Goal: Task Accomplishment & Management: Use online tool/utility

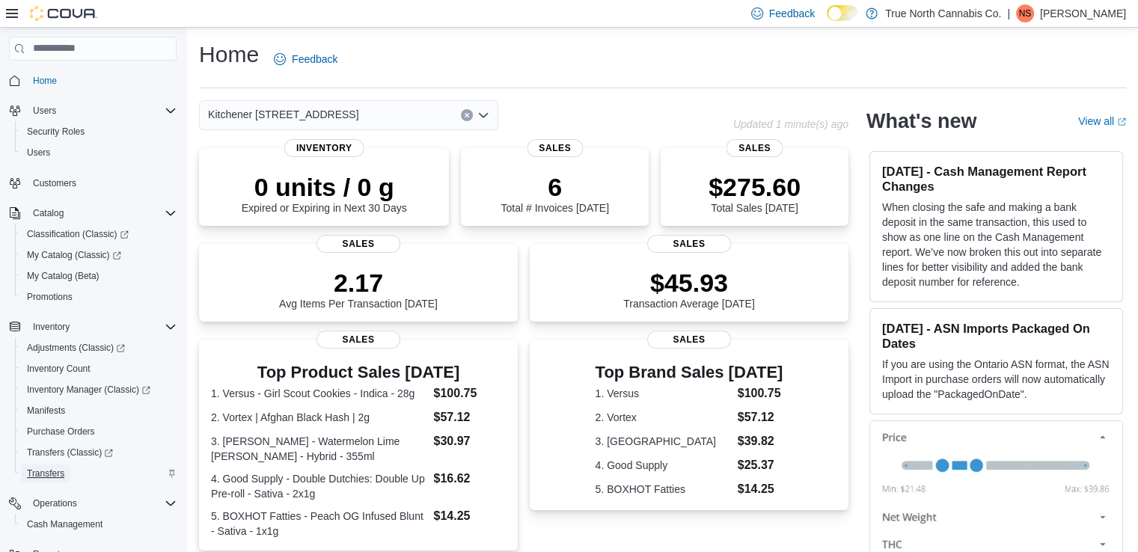
click at [51, 467] on span "Transfers" at bounding box center [45, 474] width 37 height 18
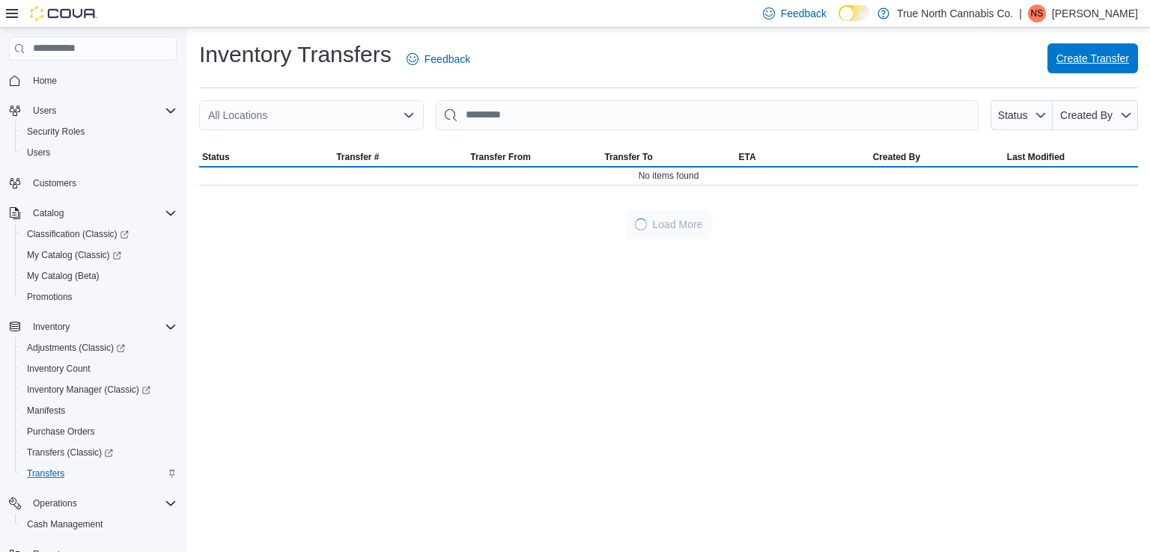
click at [1108, 58] on span "Create Transfer" at bounding box center [1092, 58] width 73 height 15
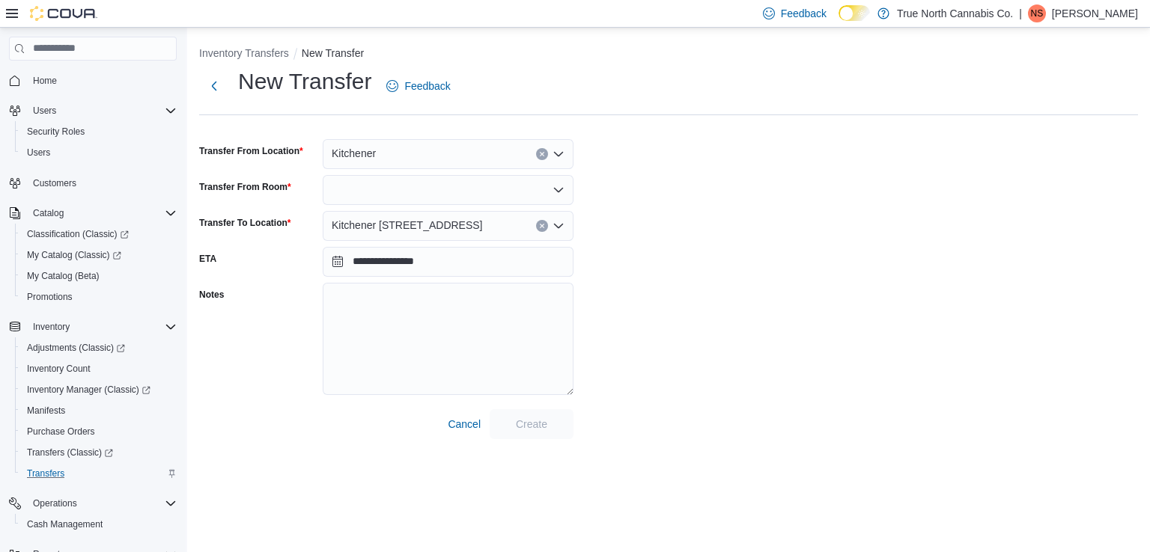
click at [474, 143] on div "Kitchener" at bounding box center [448, 154] width 251 height 30
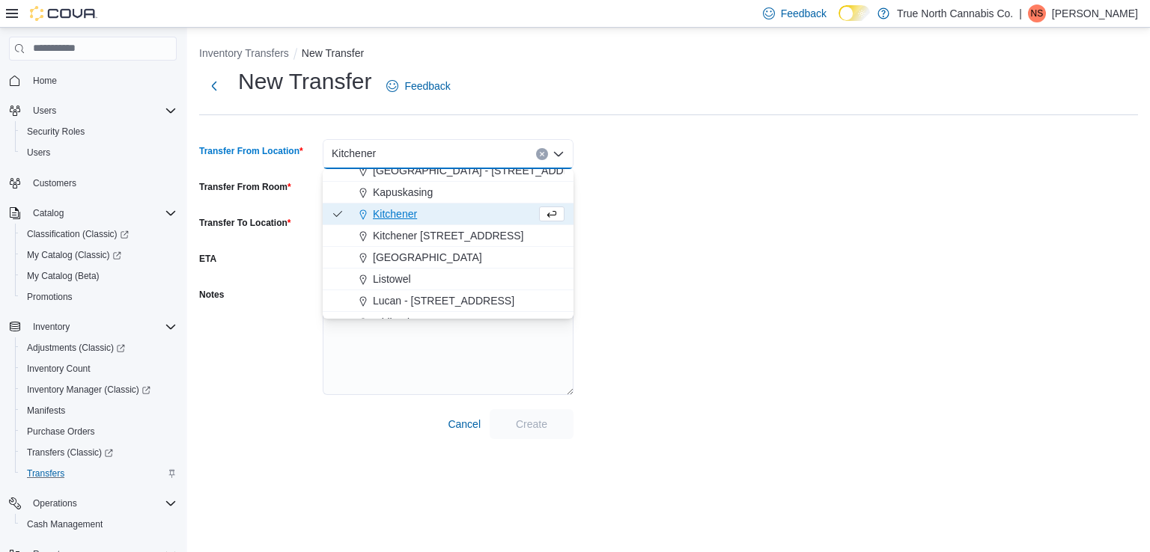
scroll to position [524, 0]
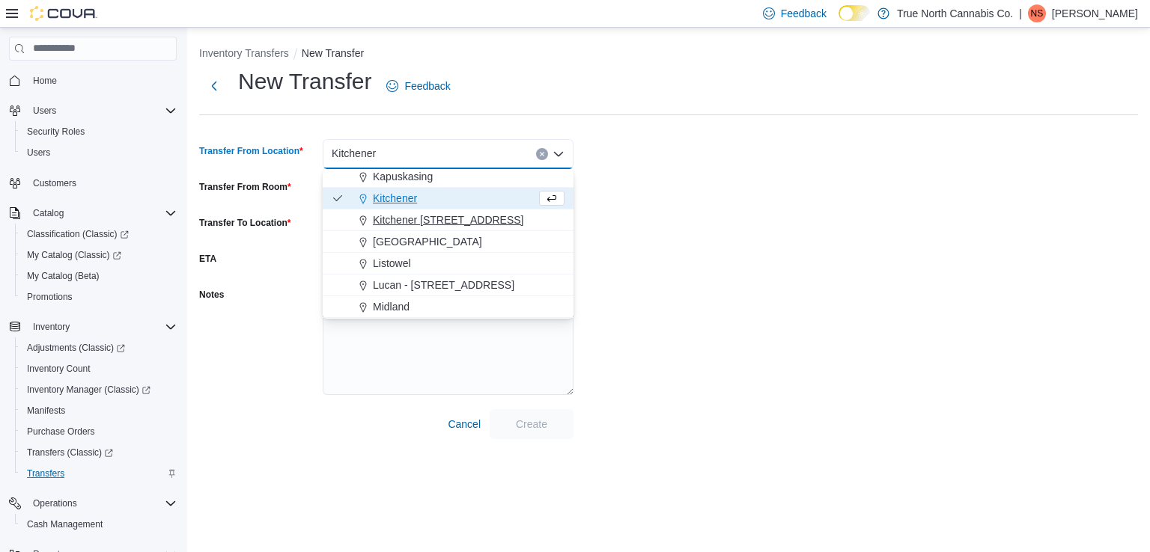
click at [476, 214] on div "Kitchener [STREET_ADDRESS]" at bounding box center [456, 220] width 215 height 15
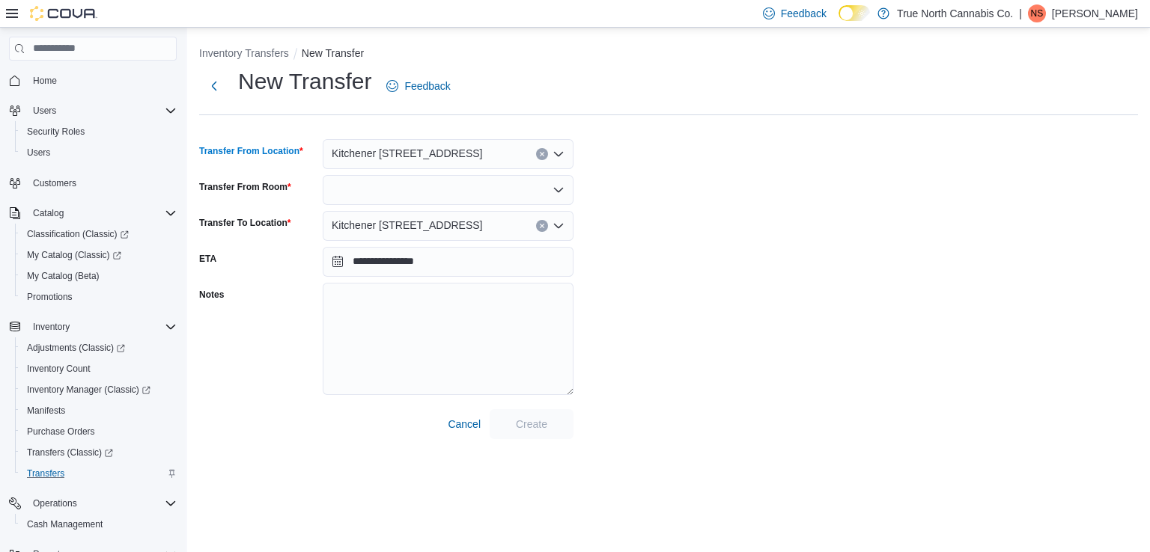
click at [543, 223] on icon "Clear input" at bounding box center [542, 226] width 6 height 6
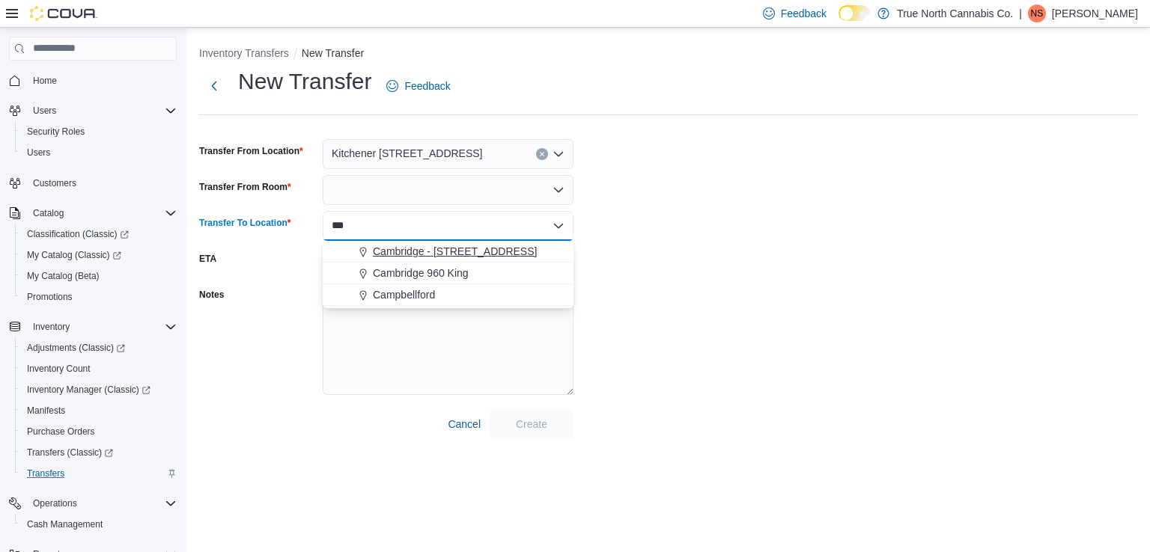
type input "***"
click at [474, 251] on span "Cambridge - [STREET_ADDRESS]" at bounding box center [455, 251] width 164 height 15
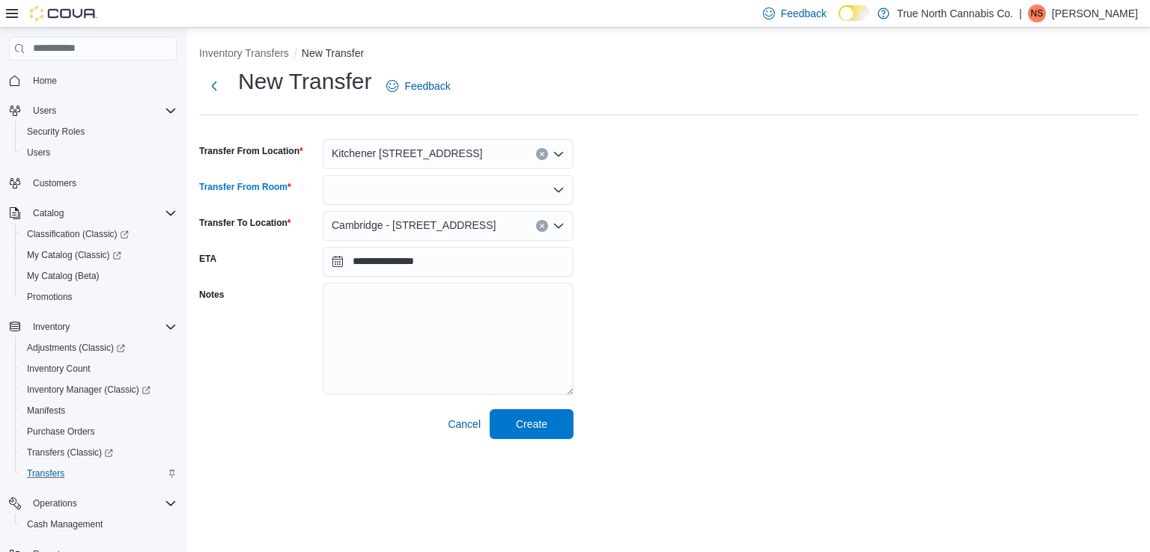
click at [558, 186] on icon "Open list of options" at bounding box center [558, 190] width 12 height 12
click at [423, 210] on span "Vault" at bounding box center [456, 215] width 215 height 15
click at [545, 425] on span "Create" at bounding box center [531, 423] width 31 height 15
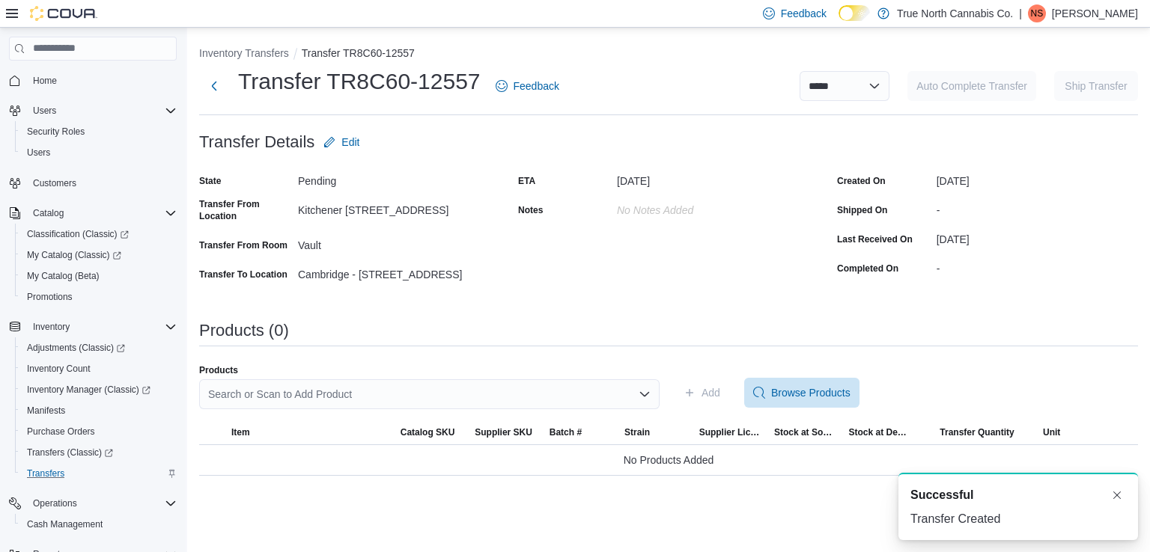
click at [353, 393] on div "Search or Scan to Add Product" at bounding box center [429, 394] width 460 height 30
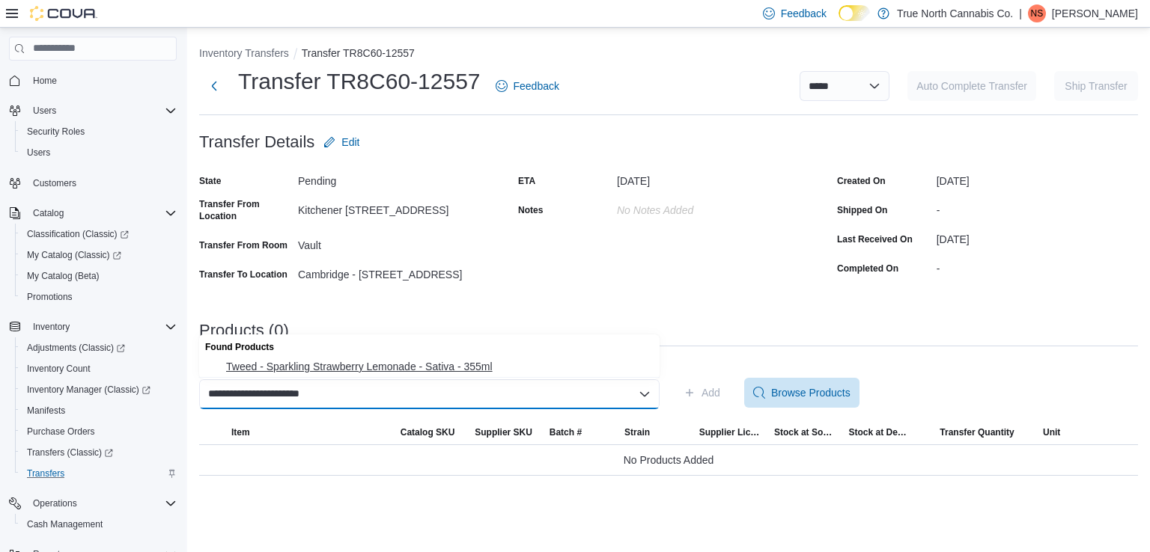
type input "**********"
click at [379, 364] on span "Tweed - Sparkling Strawberry Lemonade - Sativa - 355ml" at bounding box center [438, 366] width 424 height 15
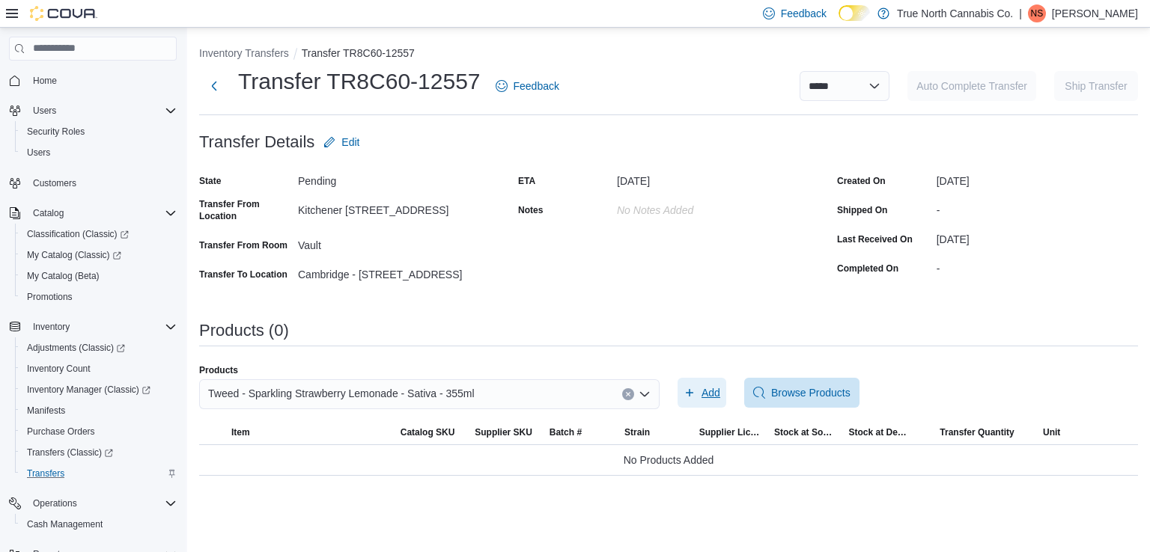
click at [715, 394] on span "Add" at bounding box center [710, 392] width 19 height 15
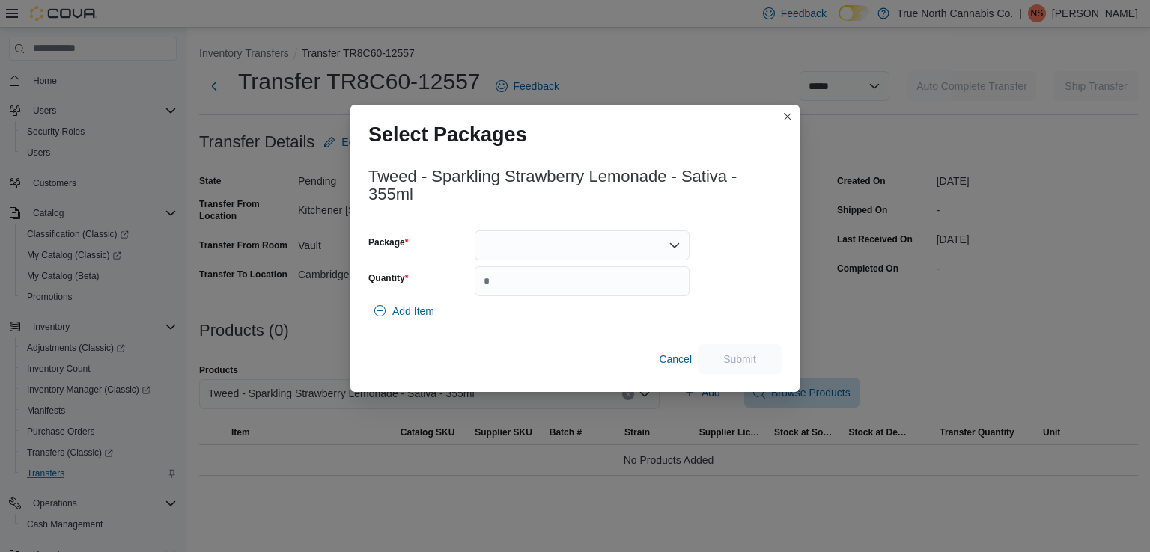
click at [609, 248] on div at bounding box center [581, 246] width 215 height 30
click at [552, 285] on span "PPS005947" at bounding box center [590, 292] width 179 height 15
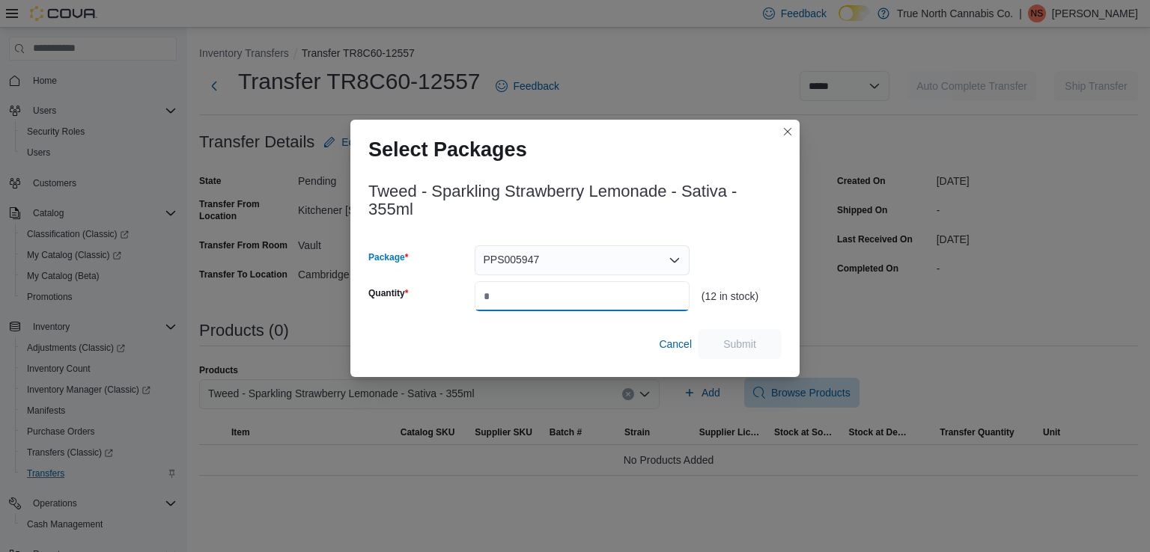
click at [547, 287] on input "Quantity" at bounding box center [581, 296] width 215 height 30
click at [546, 287] on input "Quantity" at bounding box center [581, 296] width 215 height 30
drag, startPoint x: 534, startPoint y: 294, endPoint x: 433, endPoint y: 285, distance: 102.2
click at [433, 285] on div "Quantity" at bounding box center [528, 296] width 321 height 30
click at [513, 296] on input "Quantity" at bounding box center [581, 296] width 215 height 30
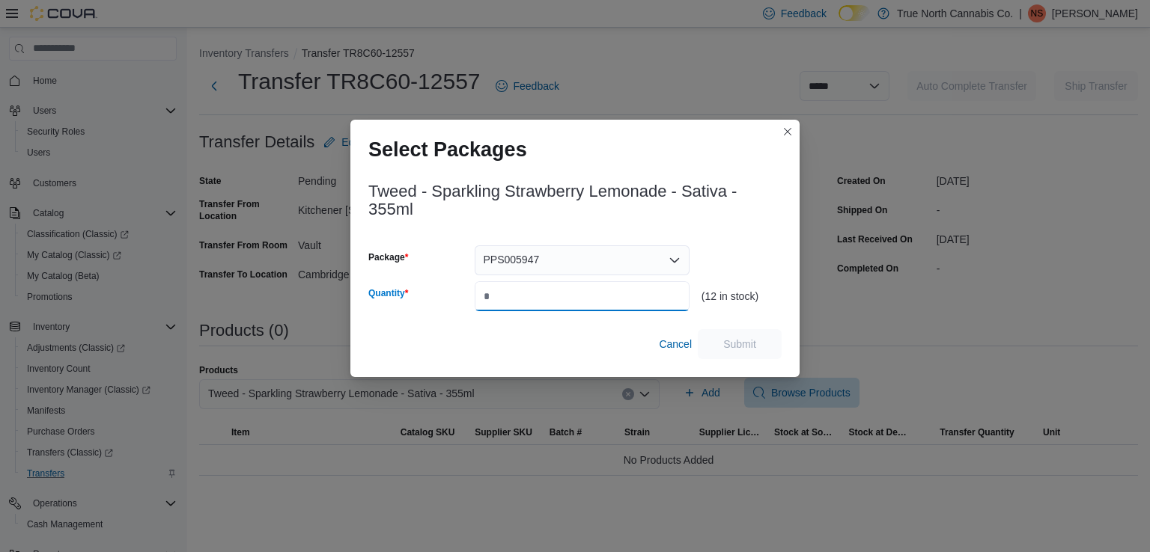
click at [513, 296] on input "Quantity" at bounding box center [581, 296] width 215 height 30
type input "*"
click at [739, 339] on span "Submit" at bounding box center [739, 343] width 33 height 15
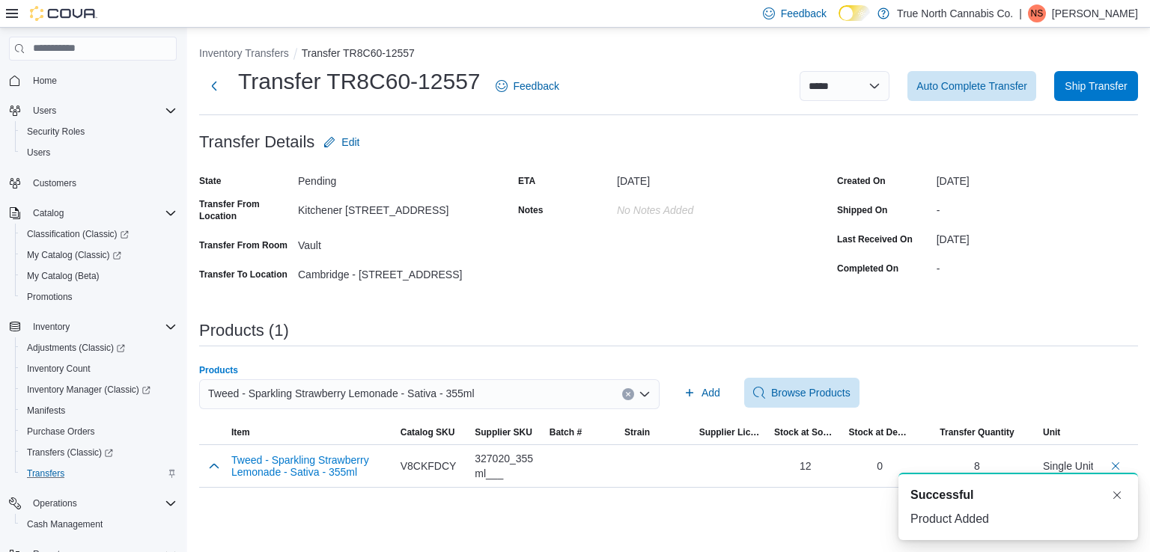
click at [623, 393] on button "Clear input" at bounding box center [628, 394] width 12 height 12
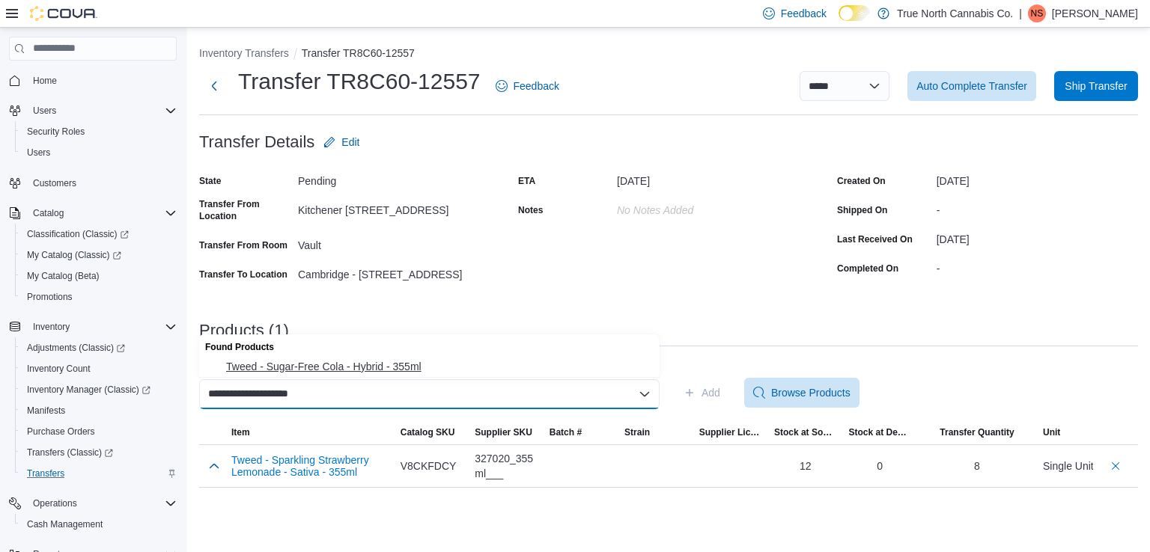
type input "**********"
click at [311, 369] on span "Tweed - Sugar-Free Cola - Hybrid - 355ml" at bounding box center [438, 366] width 424 height 15
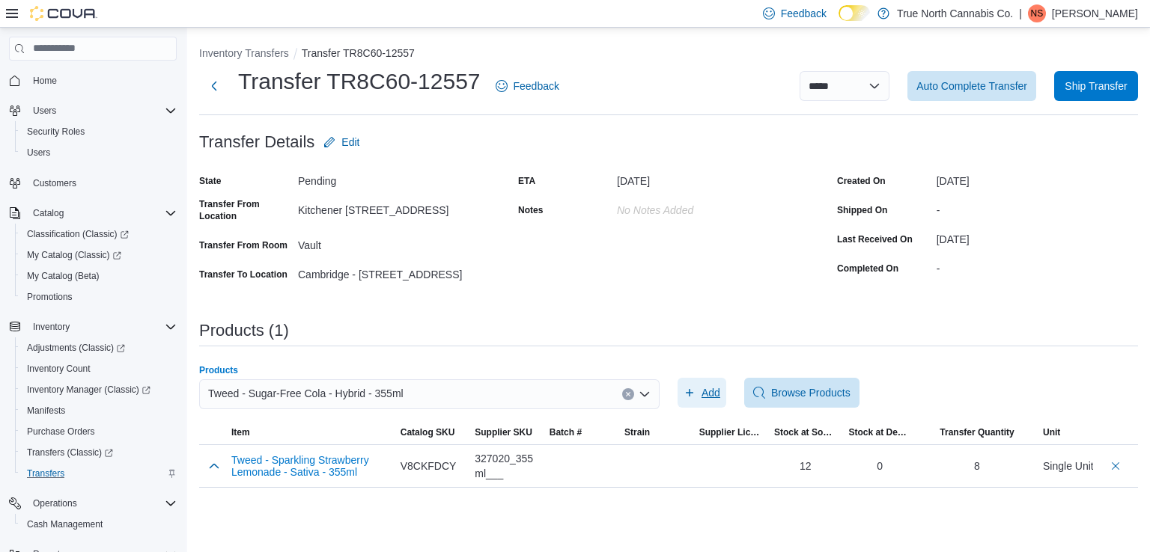
click at [713, 388] on span "Add" at bounding box center [710, 392] width 19 height 15
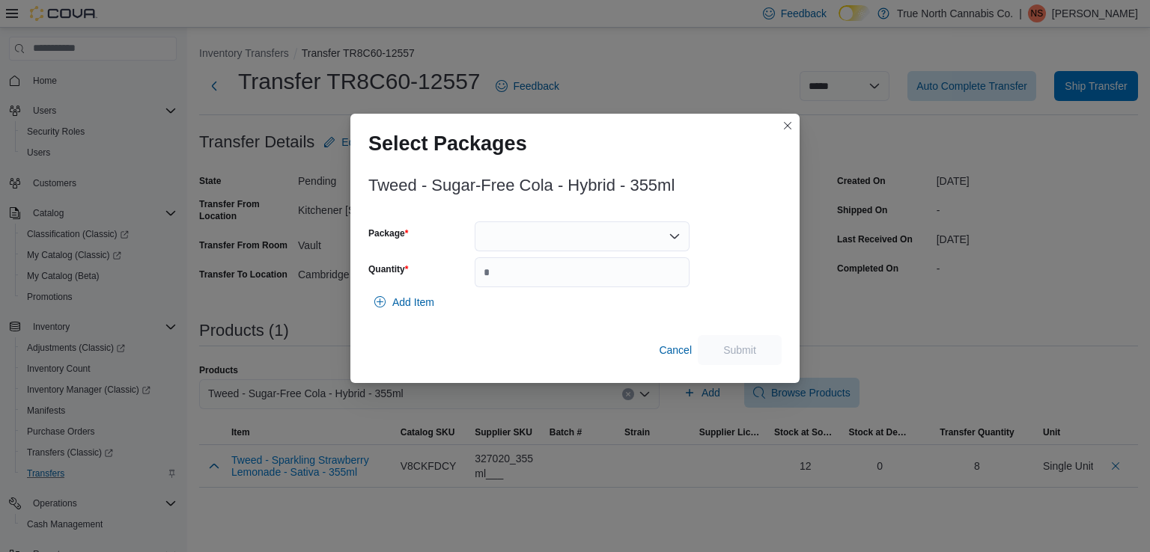
click at [511, 234] on div at bounding box center [581, 237] width 215 height 30
click at [525, 282] on span "TZC00001" at bounding box center [590, 283] width 179 height 15
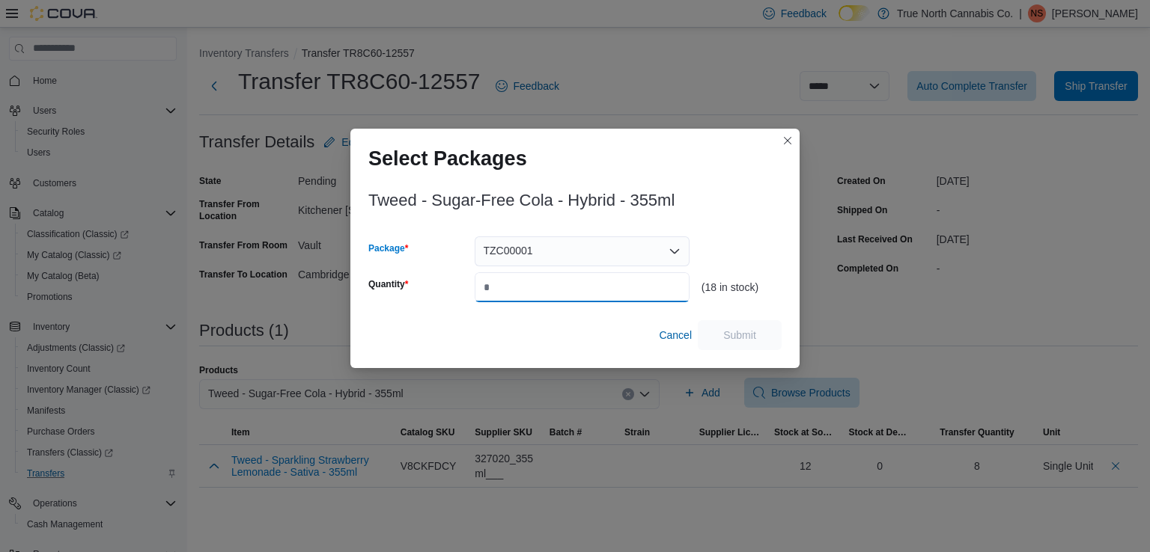
click at [526, 282] on input "Quantity" at bounding box center [581, 287] width 215 height 30
type input "**"
click at [739, 329] on span "Submit" at bounding box center [739, 334] width 33 height 15
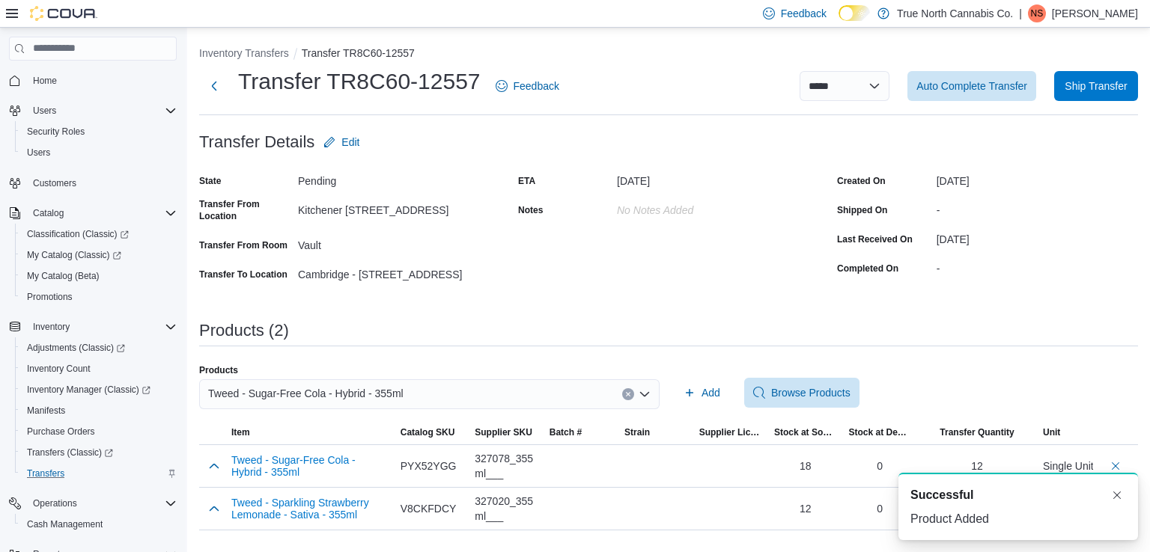
click at [620, 393] on div "Tweed - Sugar-Free Cola - Hybrid - 355ml" at bounding box center [429, 394] width 460 height 30
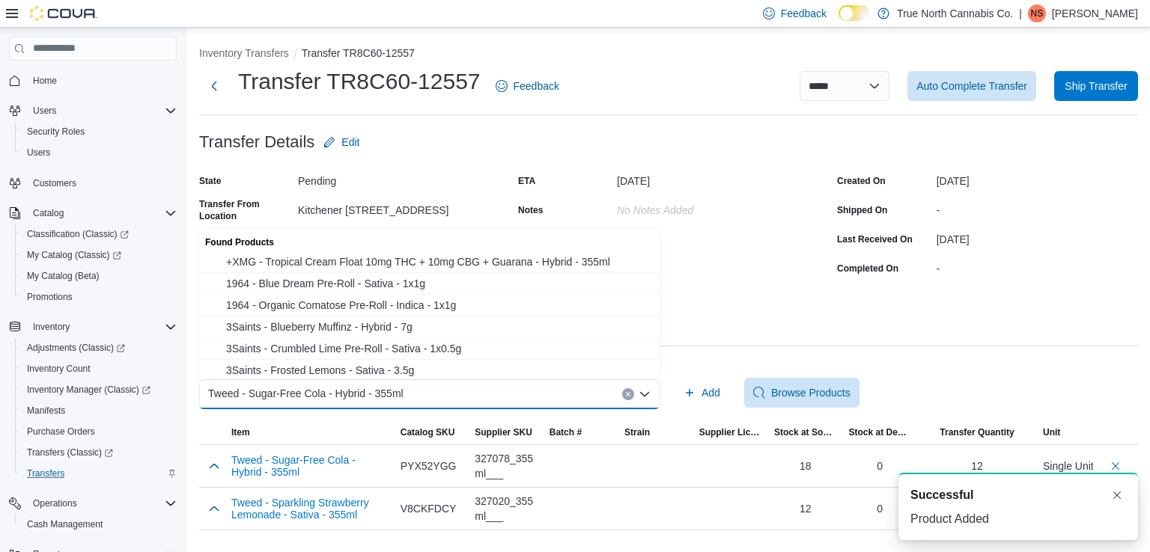
click at [627, 396] on icon "Clear input" at bounding box center [628, 394] width 6 height 6
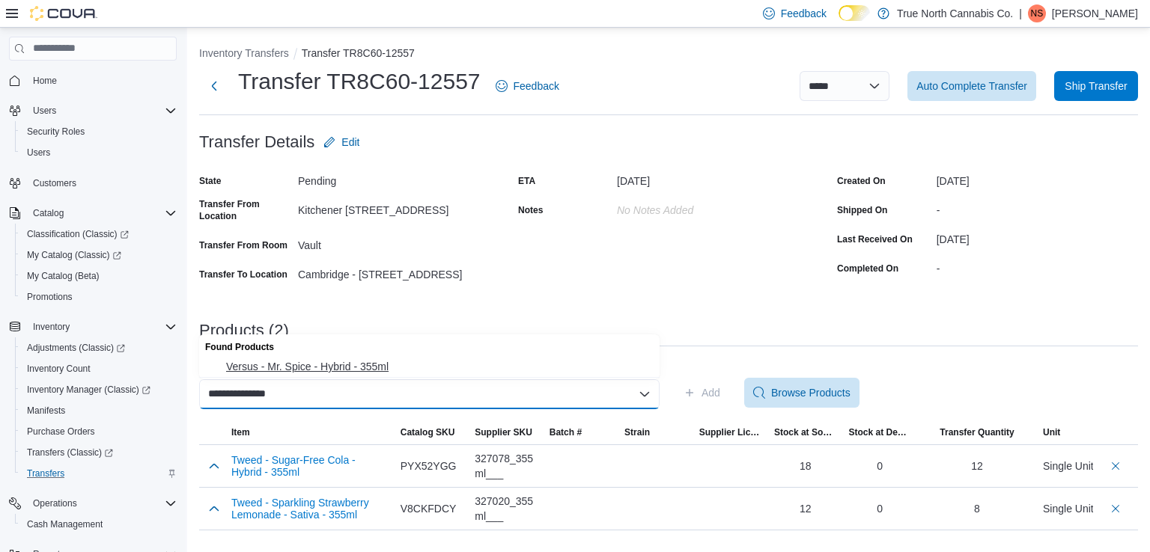
type input "**********"
click at [396, 367] on span "Versus - Mr. Spice - Hybrid - 355ml" at bounding box center [438, 366] width 424 height 15
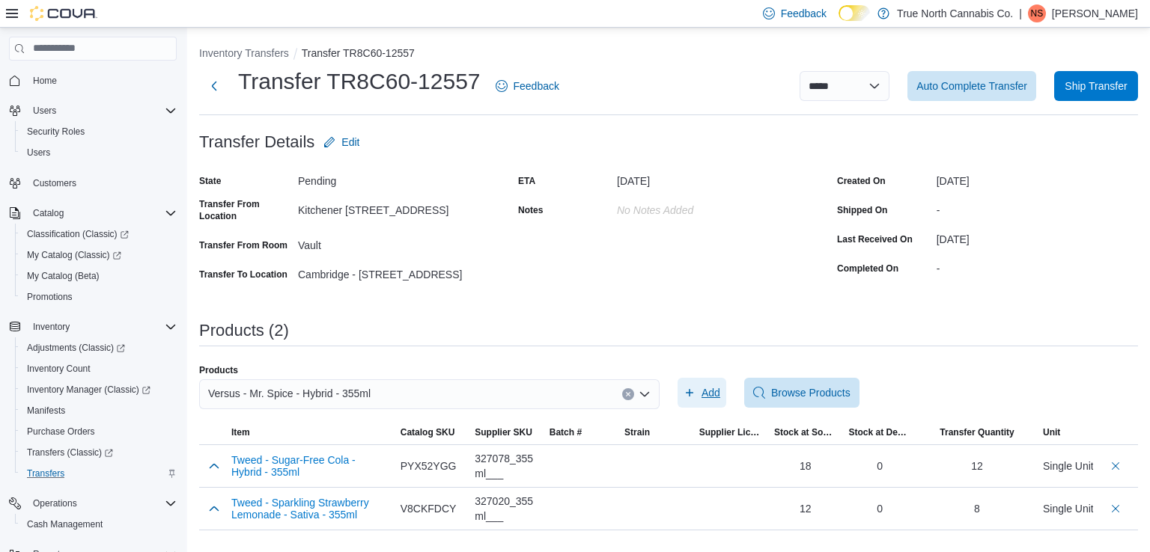
click at [706, 393] on span "Add" at bounding box center [710, 392] width 19 height 15
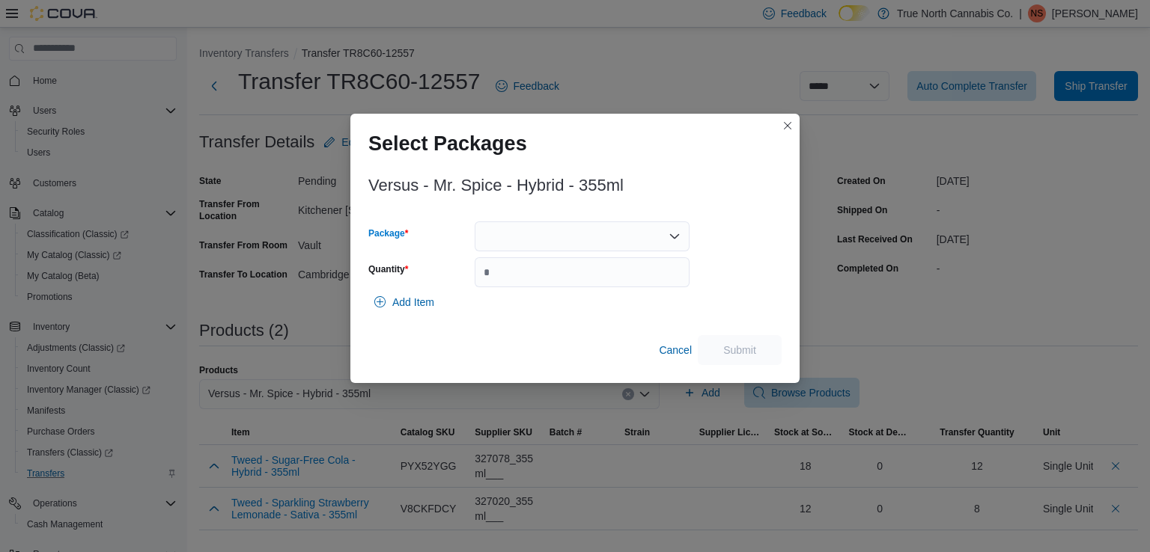
click at [582, 230] on div at bounding box center [581, 237] width 215 height 30
click at [557, 269] on div "Packages In Stock" at bounding box center [581, 262] width 215 height 22
click at [555, 281] on span "SFG000346" at bounding box center [590, 283] width 179 height 15
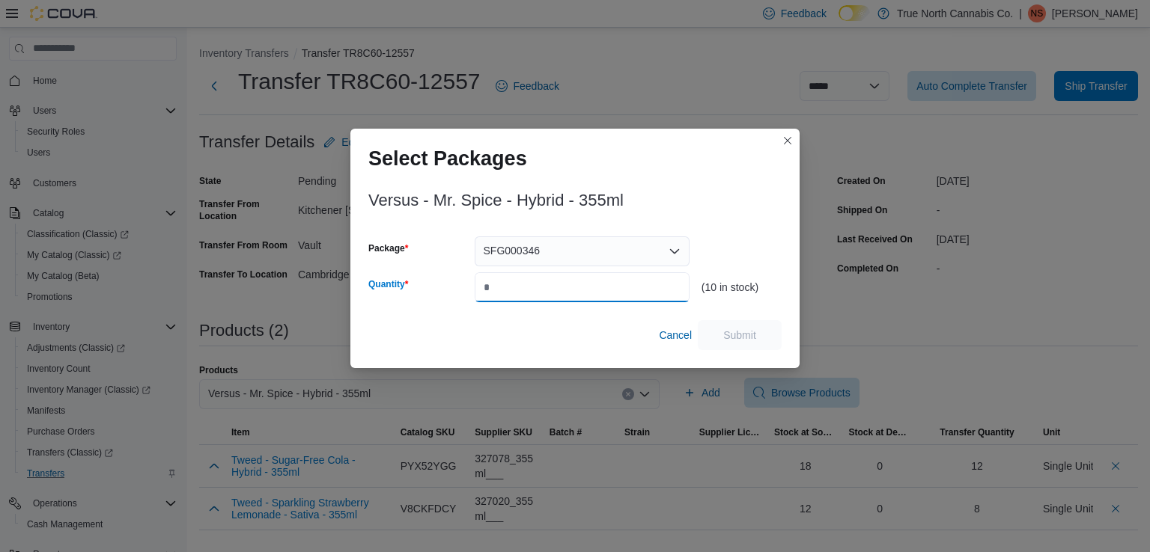
click at [551, 289] on input "Quantity" at bounding box center [581, 287] width 215 height 30
type input "*"
click at [745, 329] on span "Submit" at bounding box center [739, 334] width 33 height 15
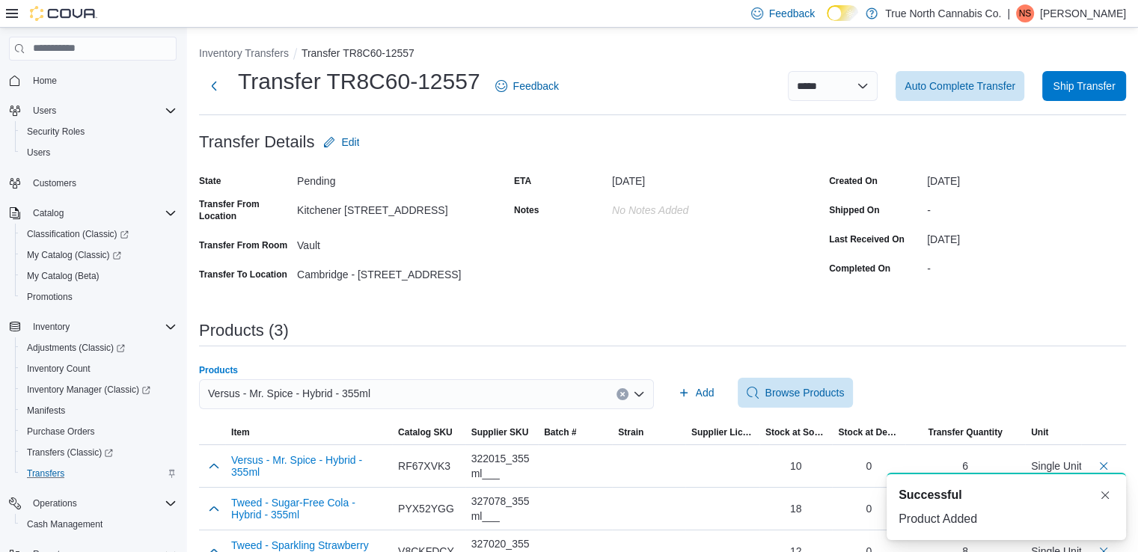
click at [626, 391] on icon "Clear input" at bounding box center [623, 394] width 6 height 6
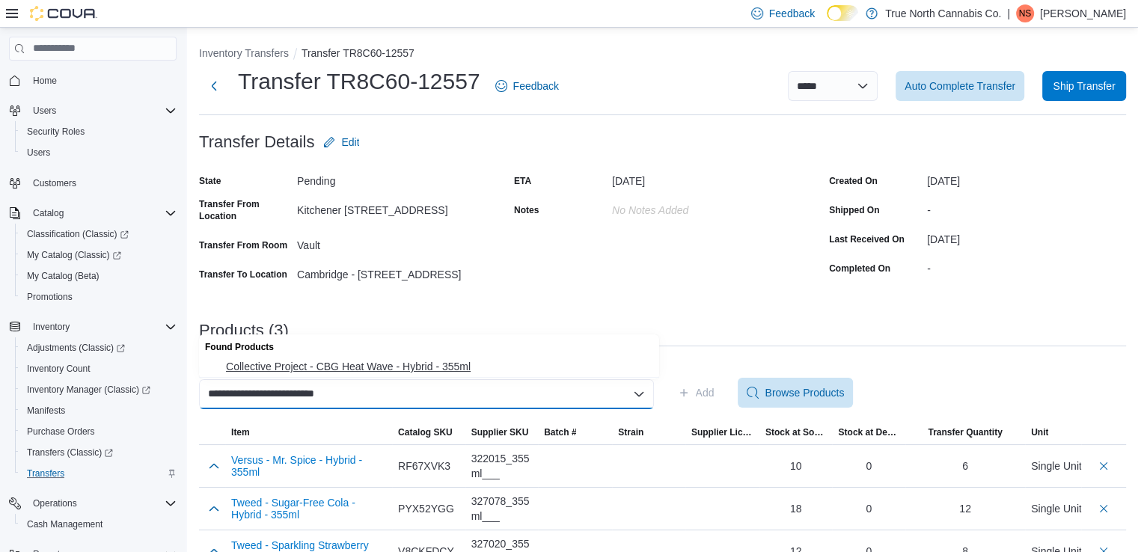
type input "**********"
click at [385, 363] on span "Collective Project - CBG Heat Wave - Hybrid - 355ml" at bounding box center [438, 366] width 424 height 15
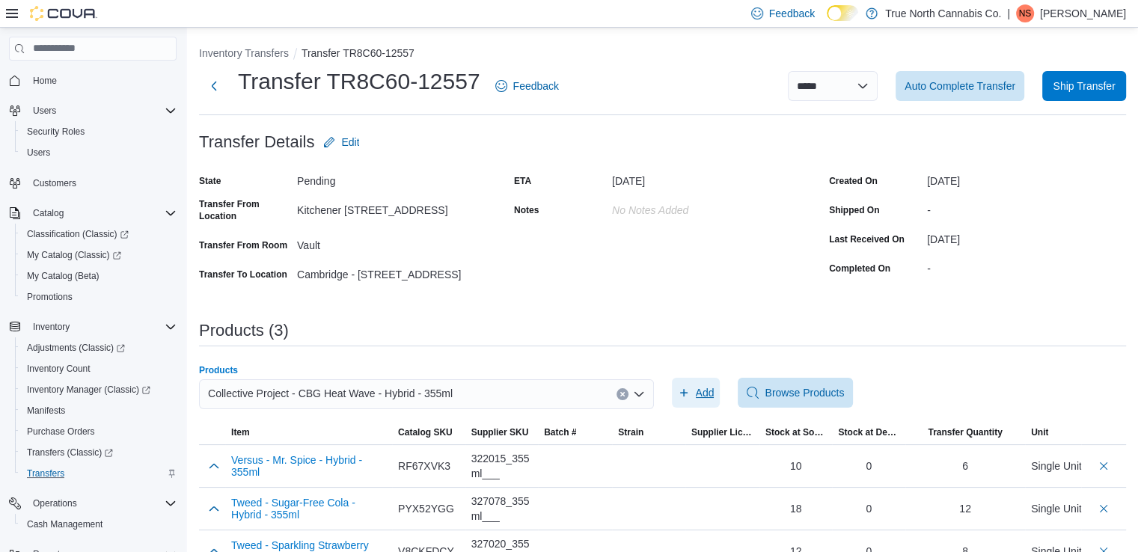
click at [697, 386] on span "Add" at bounding box center [696, 393] width 37 height 30
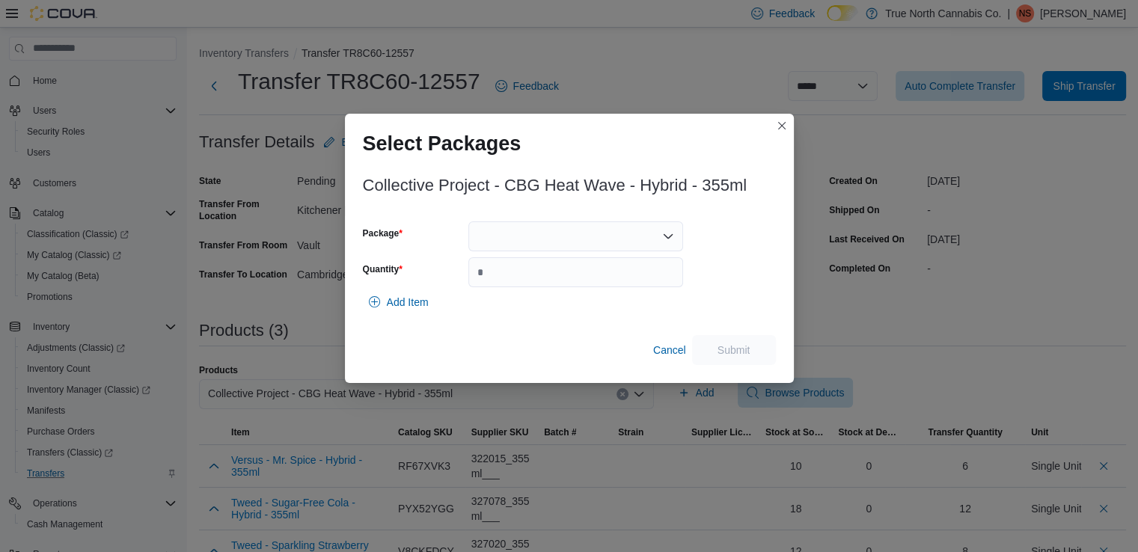
click at [575, 242] on div at bounding box center [575, 237] width 215 height 30
click at [572, 282] on span "PPS00005765A" at bounding box center [584, 283] width 179 height 15
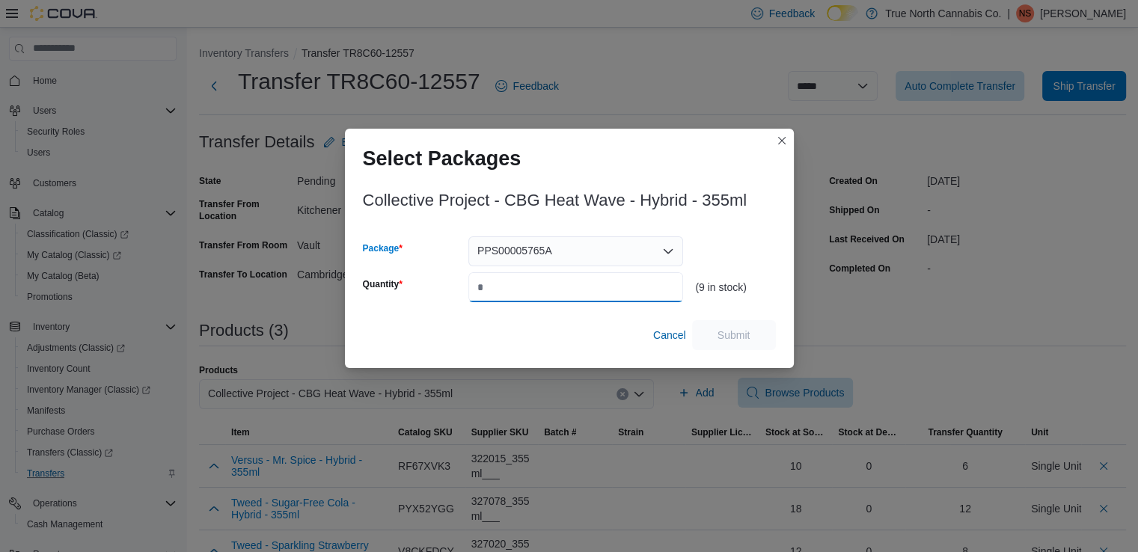
click at [546, 284] on input "Quantity" at bounding box center [575, 287] width 215 height 30
type input "*"
click at [727, 334] on span "Submit" at bounding box center [734, 334] width 33 height 15
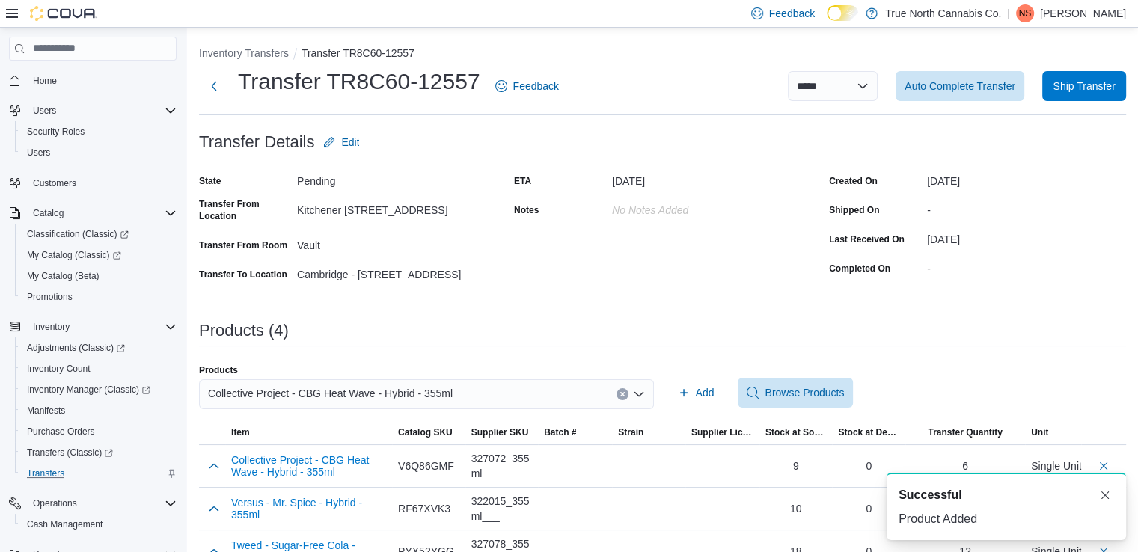
click at [626, 394] on icon "Clear input" at bounding box center [623, 394] width 6 height 6
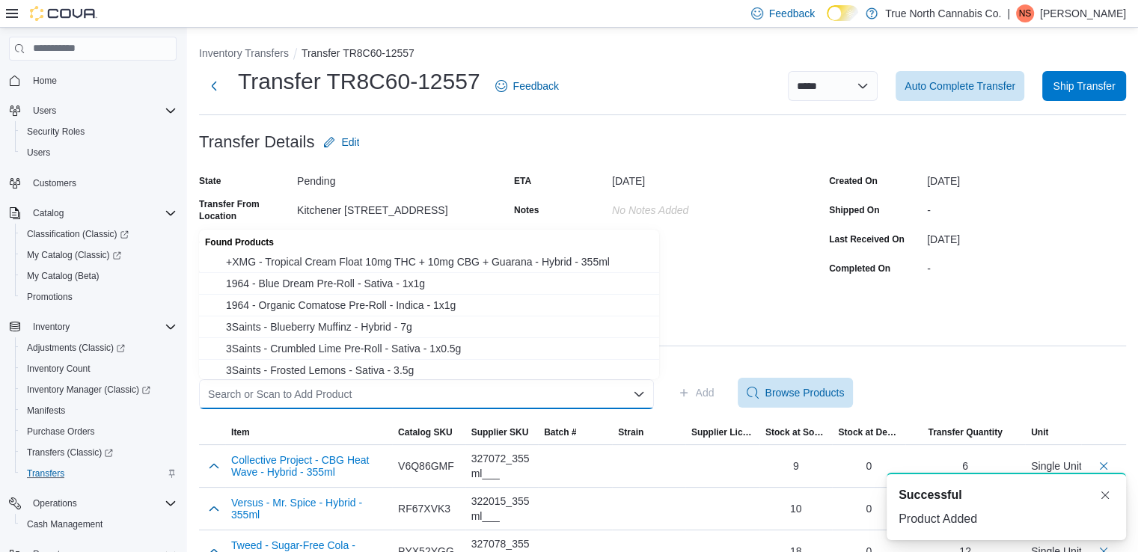
click at [578, 394] on div "Search or Scan to Add Product Combo box. Selected. Combo box input. Search or S…" at bounding box center [426, 394] width 455 height 30
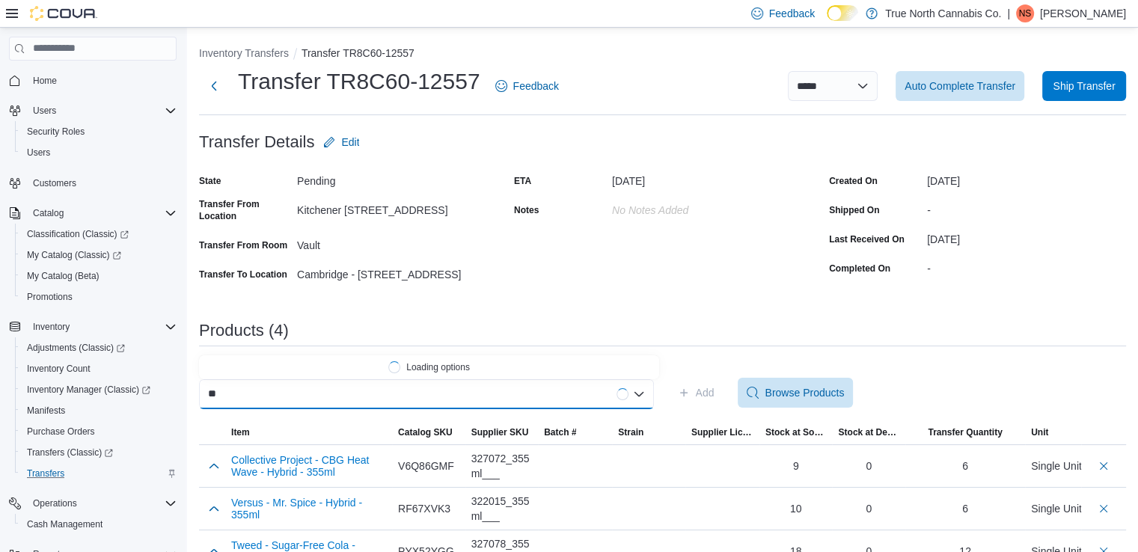
type input "*"
type input "**********"
click at [464, 369] on span "XMG+ - Banana Brain Freeze - Hybrid - 355ml" at bounding box center [438, 366] width 424 height 15
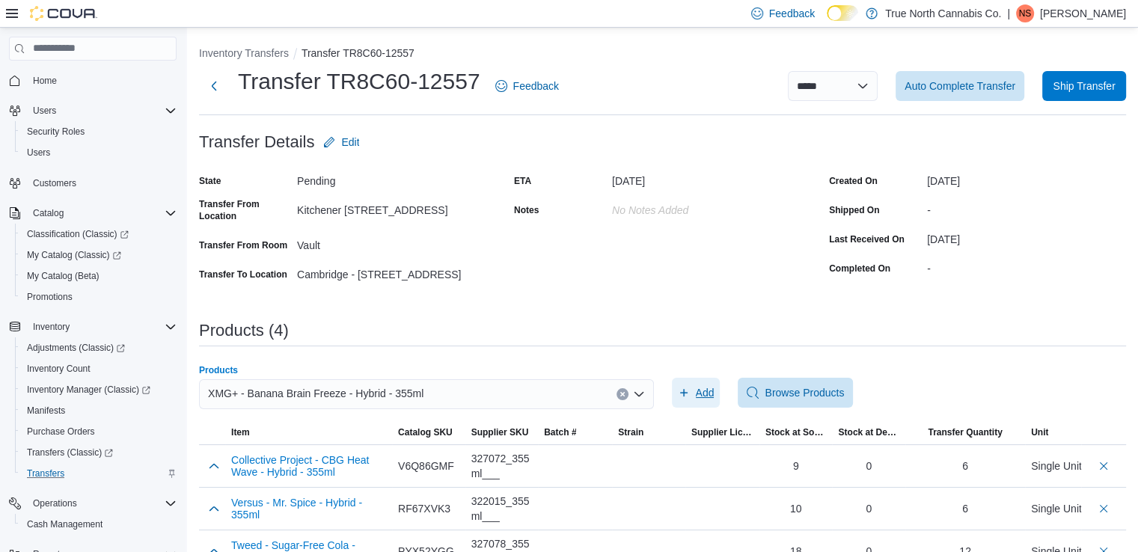
click at [700, 379] on span "Add" at bounding box center [696, 393] width 37 height 30
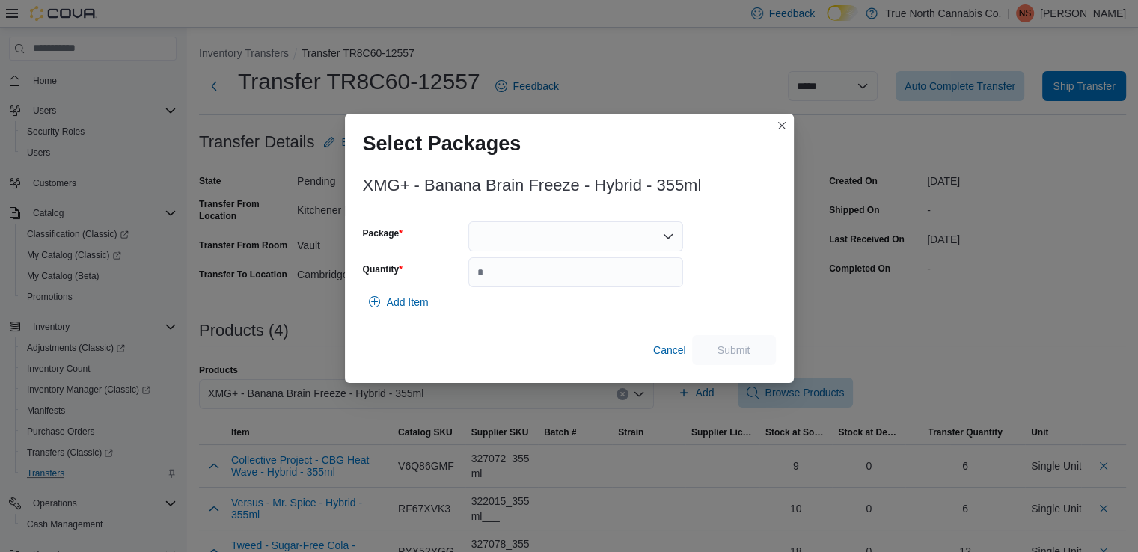
click at [569, 219] on div "XMG+ - Banana Brain Freeze - Hybrid - 355ml Package Quantity Add Item Cancel Su…" at bounding box center [569, 267] width 413 height 198
click at [570, 237] on div at bounding box center [575, 237] width 215 height 30
click at [576, 289] on span "H0013143" at bounding box center [584, 283] width 179 height 15
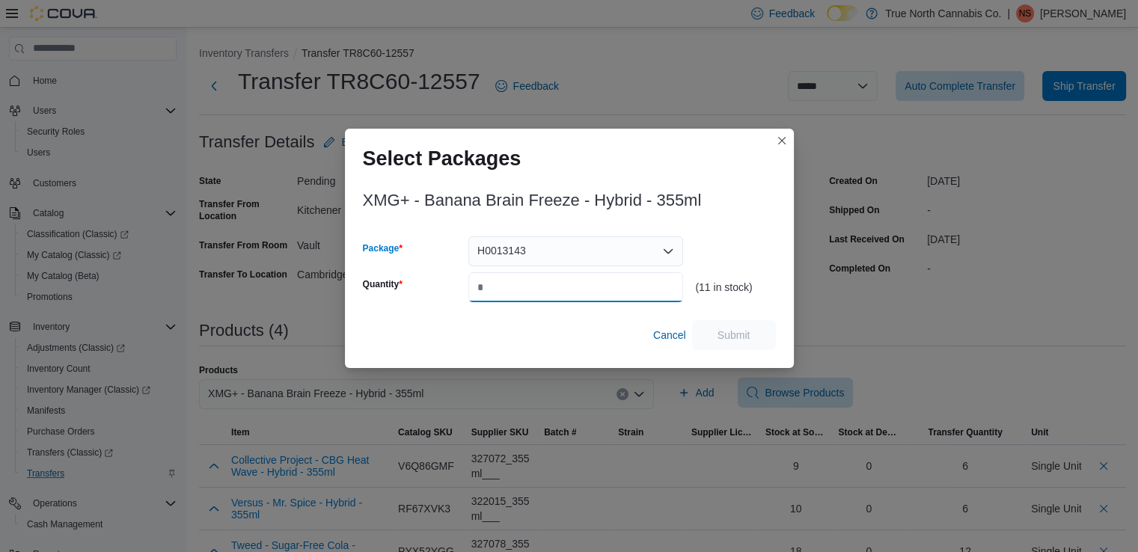
click at [579, 288] on input "Quantity" at bounding box center [575, 287] width 215 height 30
type input "*"
click at [739, 330] on span "Submit" at bounding box center [734, 334] width 33 height 15
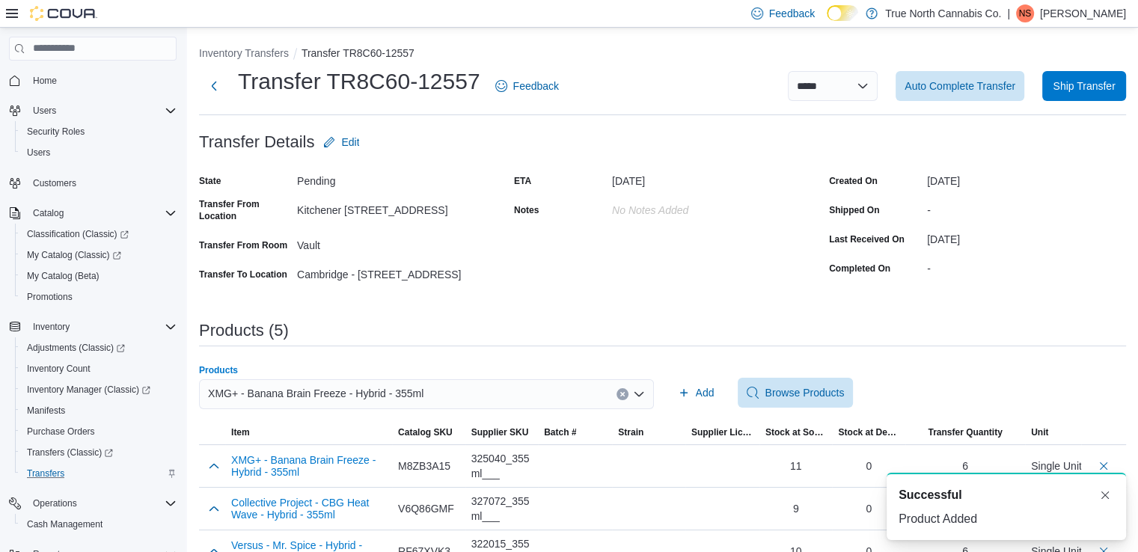
click at [626, 392] on icon "Clear input" at bounding box center [623, 394] width 6 height 6
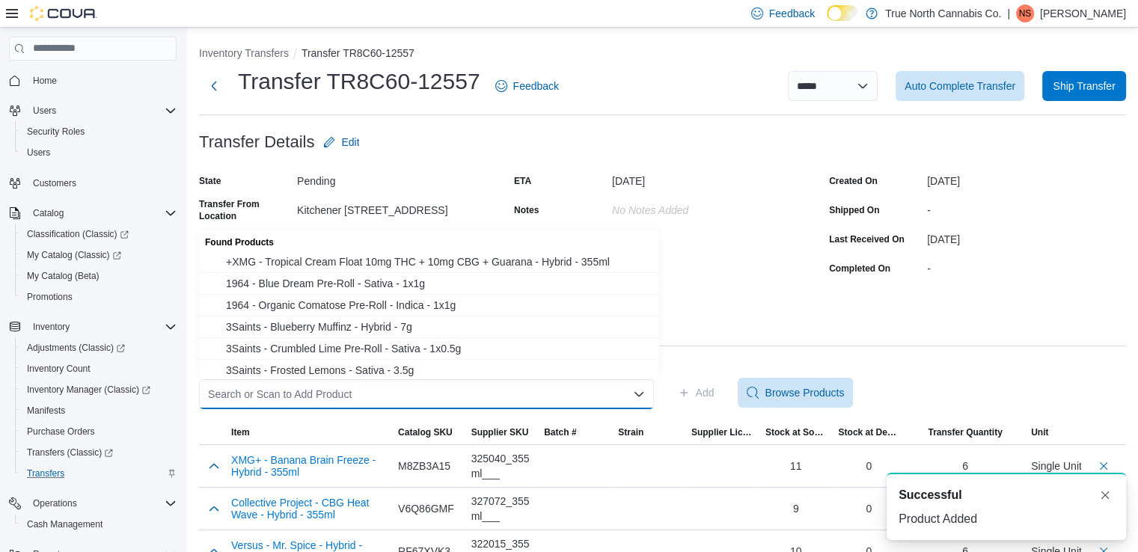
click at [560, 395] on div "Search or Scan to Add Product" at bounding box center [426, 394] width 455 height 30
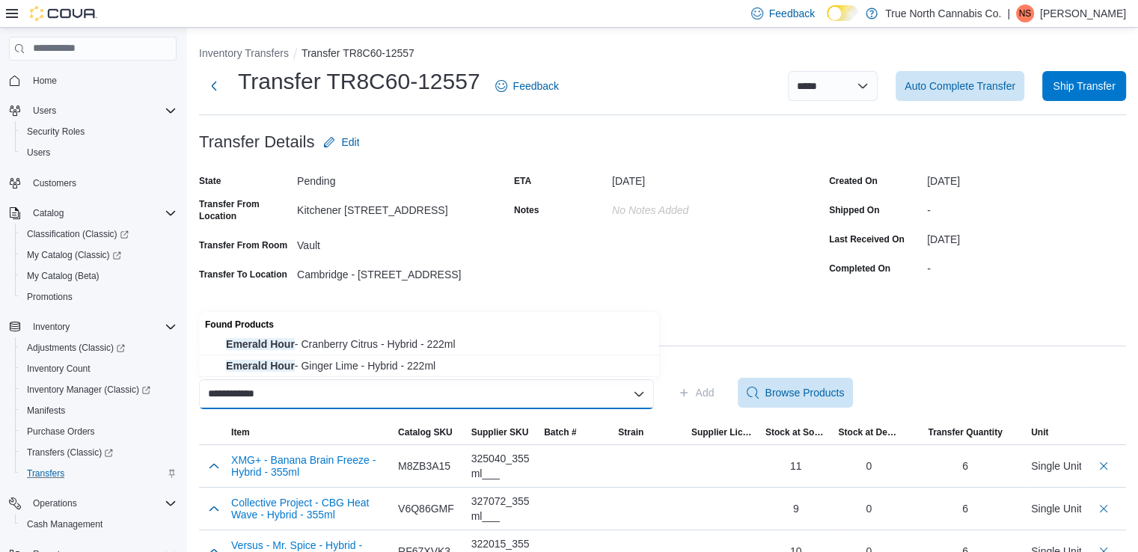
type input "**********"
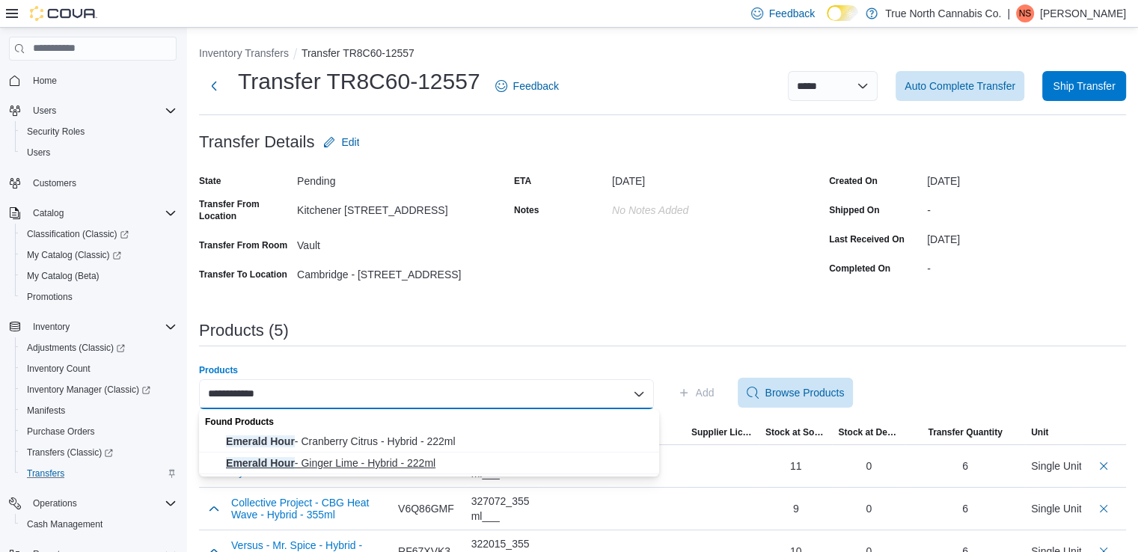
click at [305, 457] on span "Emerald Hour - Ginger Lime - Hybrid - 222ml" at bounding box center [438, 463] width 424 height 15
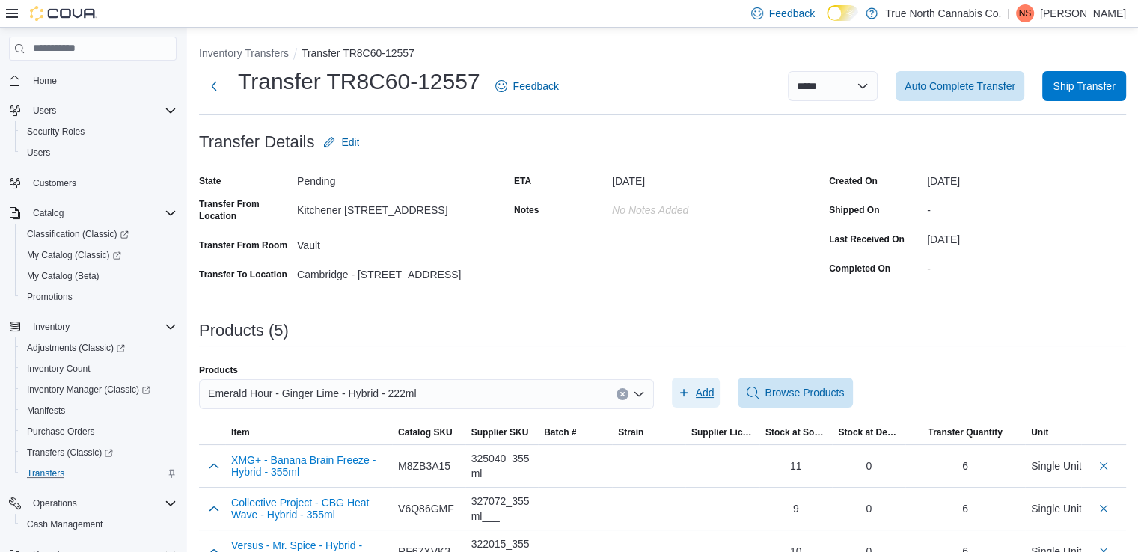
click at [688, 394] on icon "button" at bounding box center [683, 392] width 7 height 7
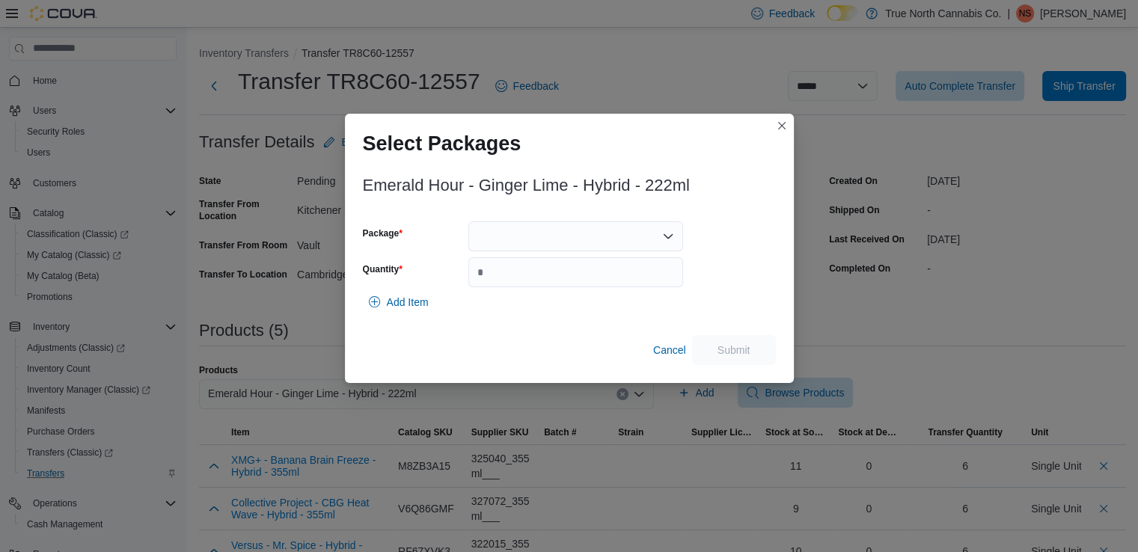
click at [526, 211] on div "Emerald Hour - Ginger Lime - Hybrid - 222ml Package Quantity Add Item Cancel Su…" at bounding box center [569, 267] width 413 height 198
click at [521, 228] on div at bounding box center [575, 237] width 215 height 30
click at [536, 287] on span "PPS00005583A" at bounding box center [584, 283] width 179 height 15
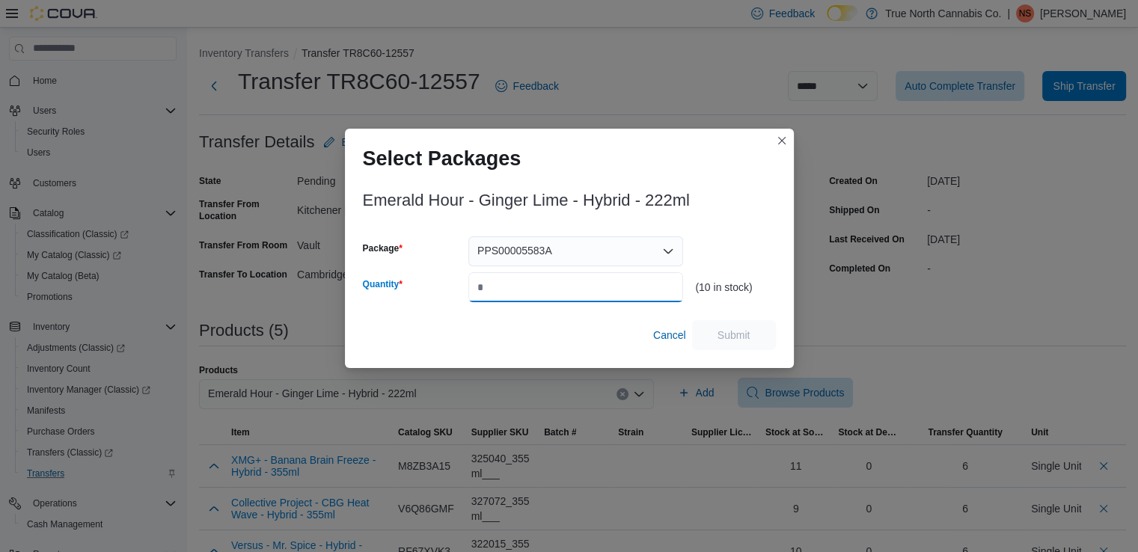
click at [547, 282] on input "Quantity" at bounding box center [575, 287] width 215 height 30
type input "*"
click at [744, 339] on span "Submit" at bounding box center [734, 334] width 33 height 15
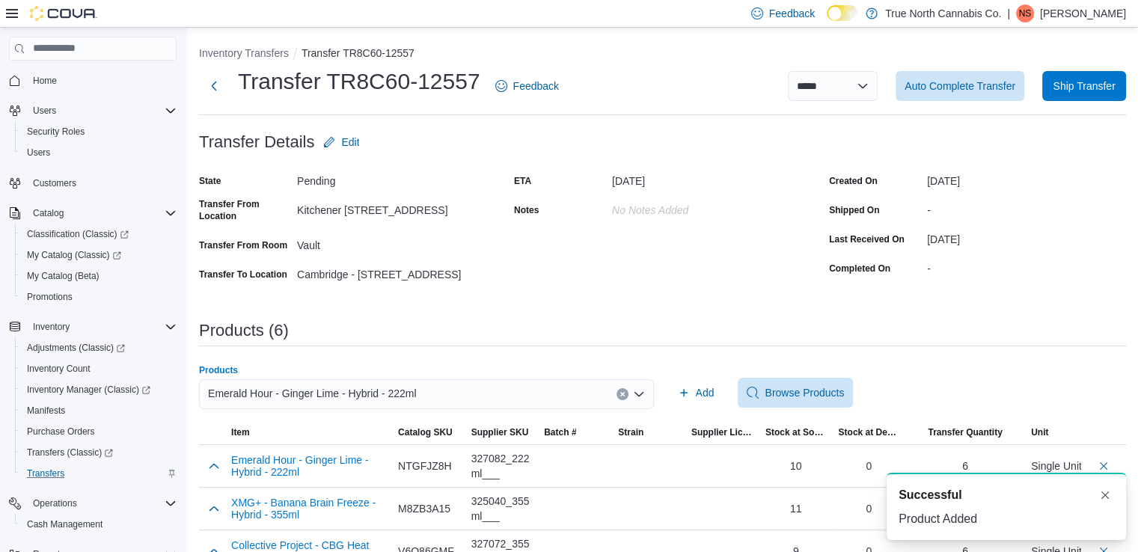
click at [624, 393] on icon "Clear input" at bounding box center [622, 394] width 4 height 4
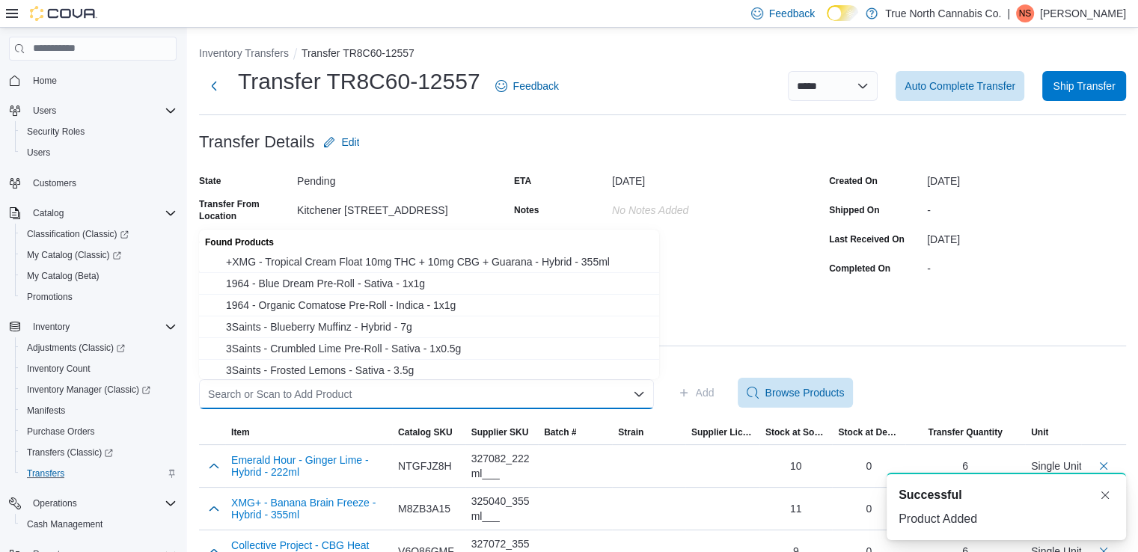
click at [539, 383] on div "Search or Scan to Add Product" at bounding box center [426, 394] width 455 height 30
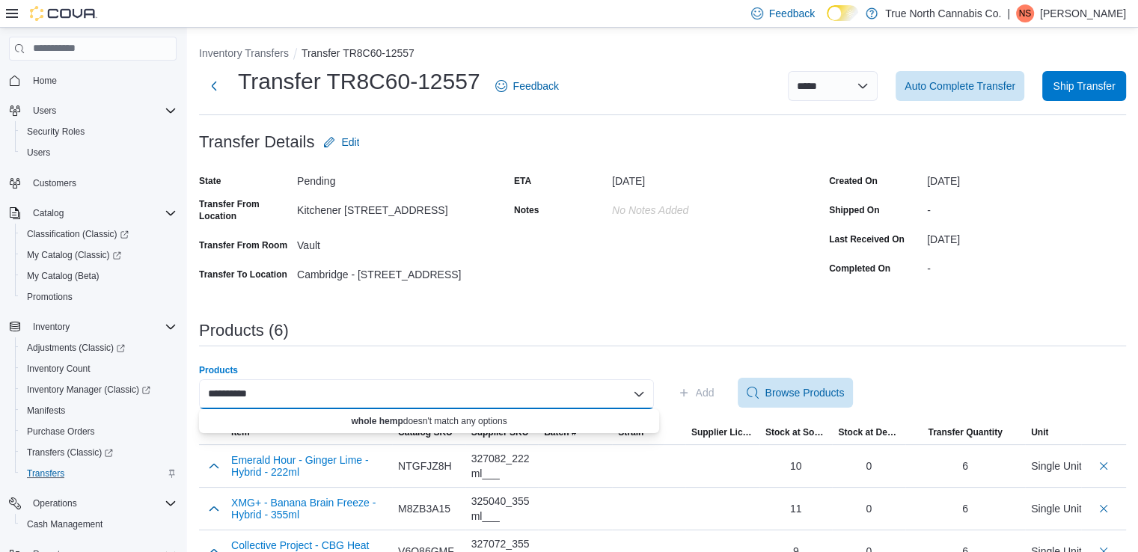
drag, startPoint x: 412, startPoint y: 395, endPoint x: 204, endPoint y: 394, distance: 207.3
click at [204, 394] on div "**********" at bounding box center [426, 394] width 455 height 30
click at [236, 388] on input "**********" at bounding box center [237, 394] width 58 height 18
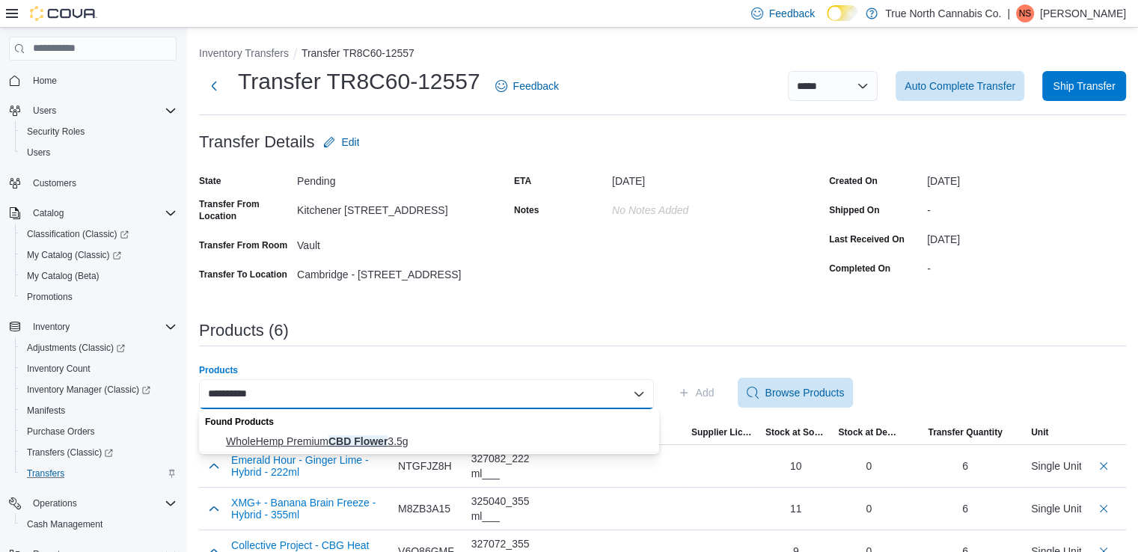
type input "**********"
click at [320, 435] on span "WholeHemp Premium CBD Flower 3.5g" at bounding box center [438, 441] width 424 height 15
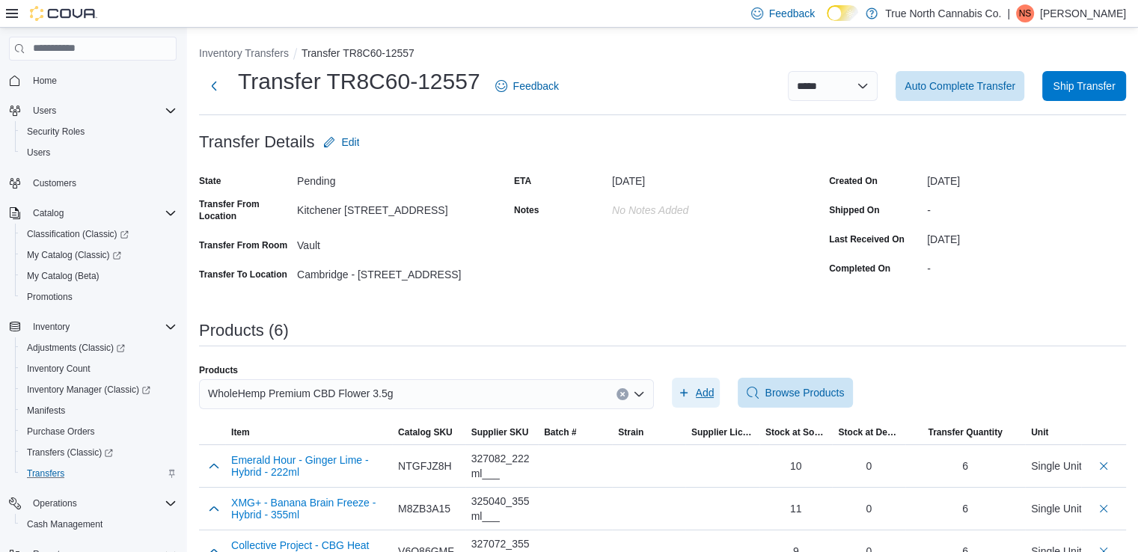
click at [703, 395] on span "Add" at bounding box center [705, 392] width 19 height 15
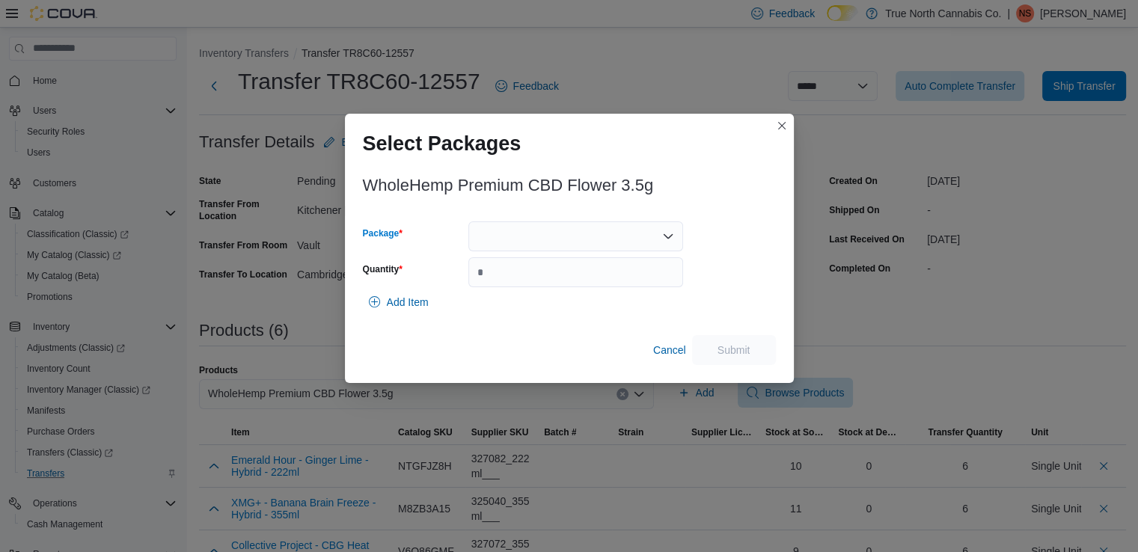
click at [560, 238] on div at bounding box center [575, 237] width 215 height 30
click at [574, 279] on span "H0725FFC77" at bounding box center [584, 283] width 179 height 15
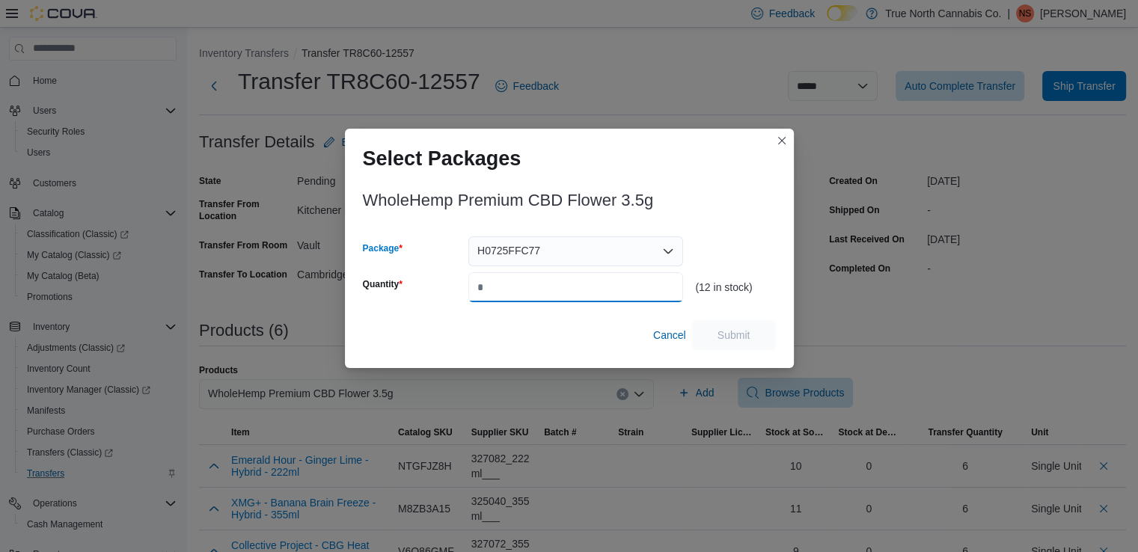
click at [573, 279] on input "Quantity" at bounding box center [575, 287] width 215 height 30
type input "*"
drag, startPoint x: 713, startPoint y: 328, endPoint x: 644, endPoint y: 330, distance: 69.6
click at [713, 327] on span "Submit" at bounding box center [734, 335] width 66 height 30
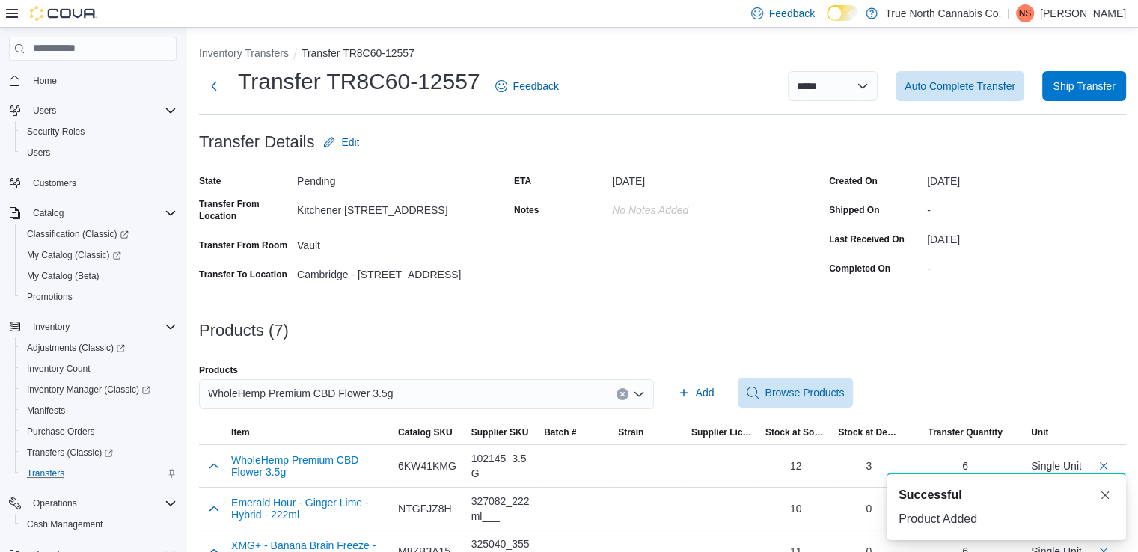
click at [627, 398] on button "Clear input" at bounding box center [623, 394] width 12 height 12
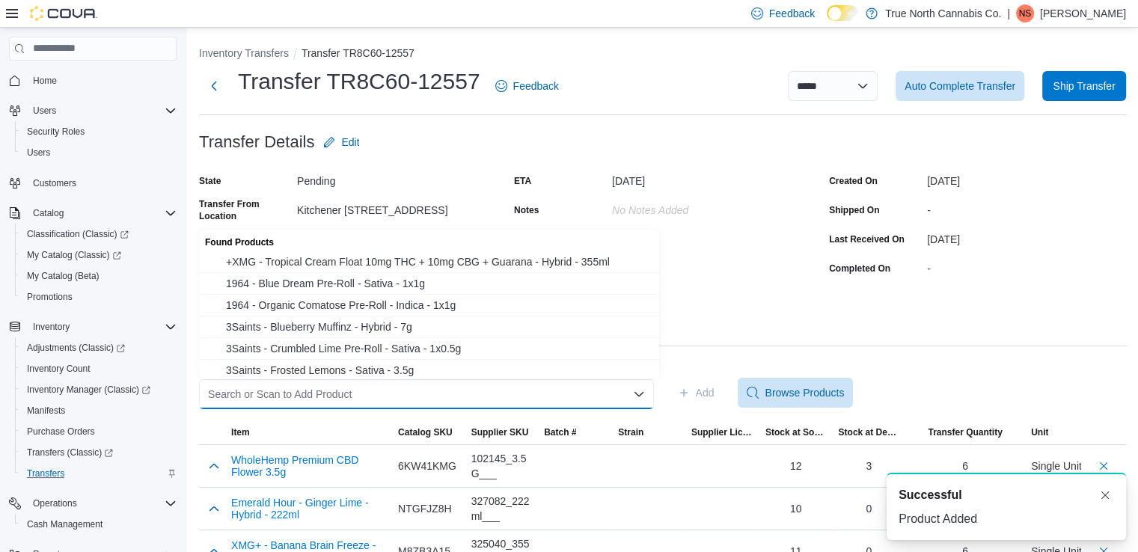
click at [571, 393] on div "Search or Scan to Add Product Combo box. Selected. Combo box input. Search or S…" at bounding box center [426, 394] width 455 height 30
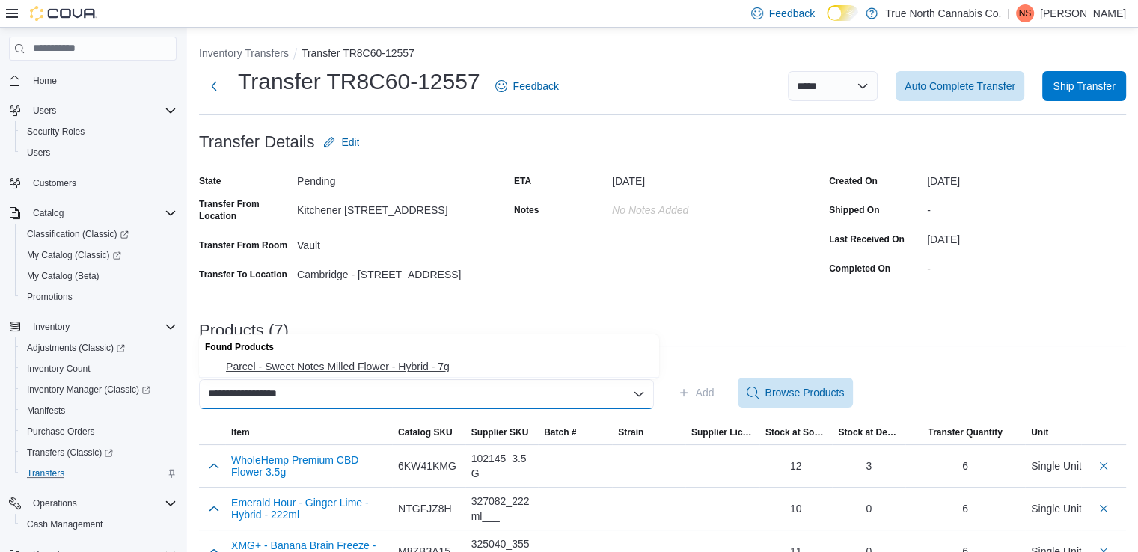
type input "**********"
click at [441, 358] on button "Parcel - Sweet Notes Milled Flower - Hybrid - 7g" at bounding box center [429, 367] width 460 height 22
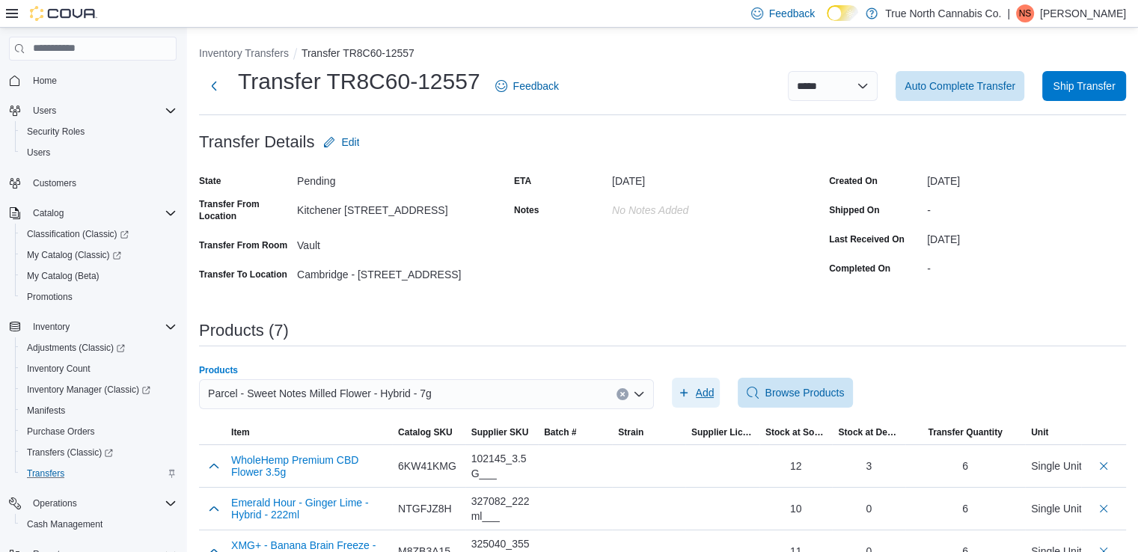
click at [715, 391] on span "Add" at bounding box center [705, 392] width 19 height 15
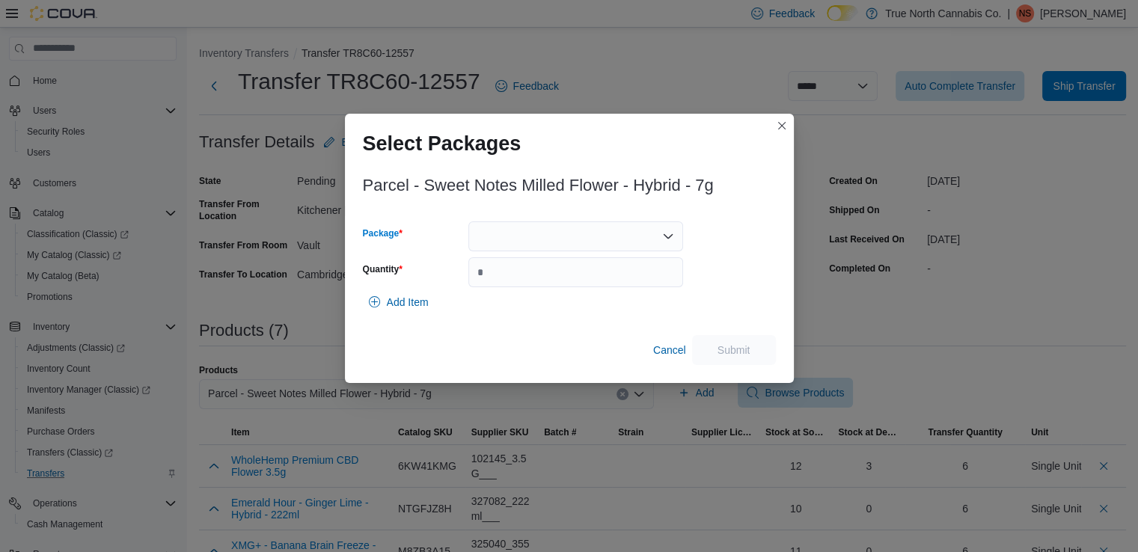
click at [614, 233] on div at bounding box center [575, 237] width 215 height 30
click at [588, 279] on span "10500270-02" at bounding box center [584, 283] width 179 height 15
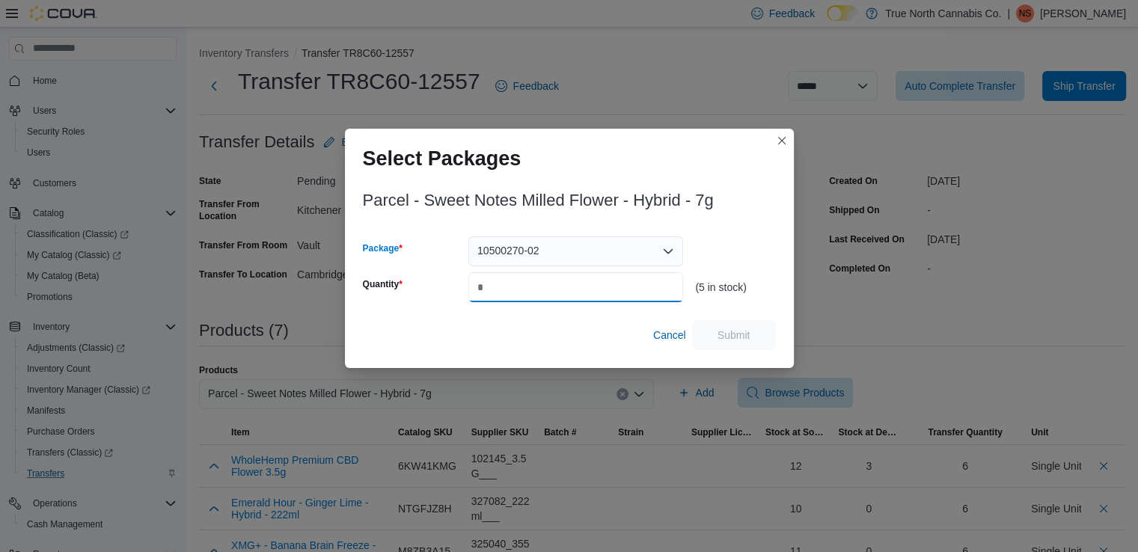
click at [596, 281] on input "Quantity" at bounding box center [575, 287] width 215 height 30
type input "*"
click at [734, 326] on span "Submit" at bounding box center [734, 335] width 66 height 30
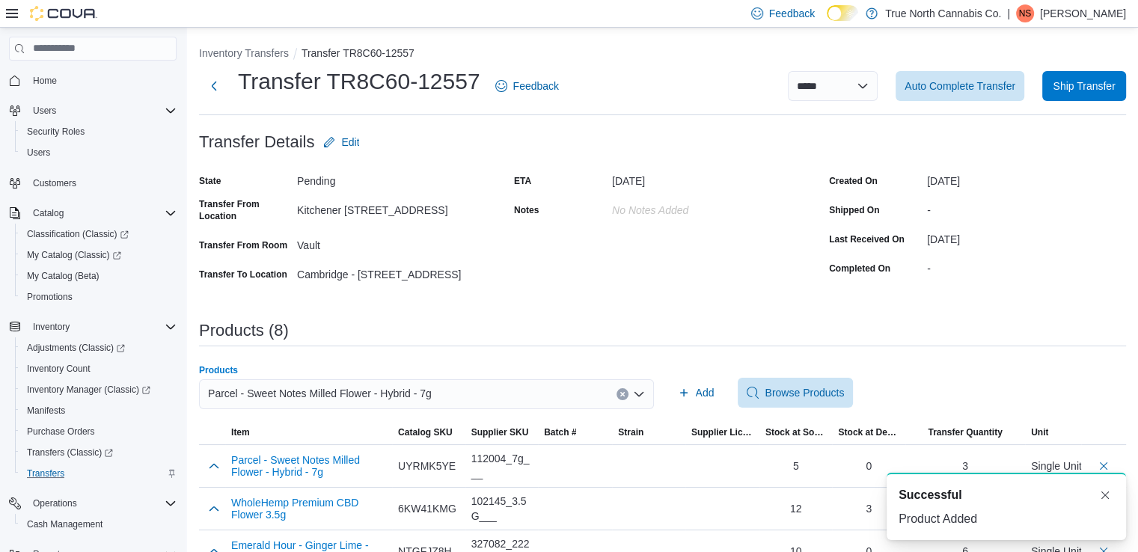
click at [629, 397] on button "Clear input" at bounding box center [623, 394] width 12 height 12
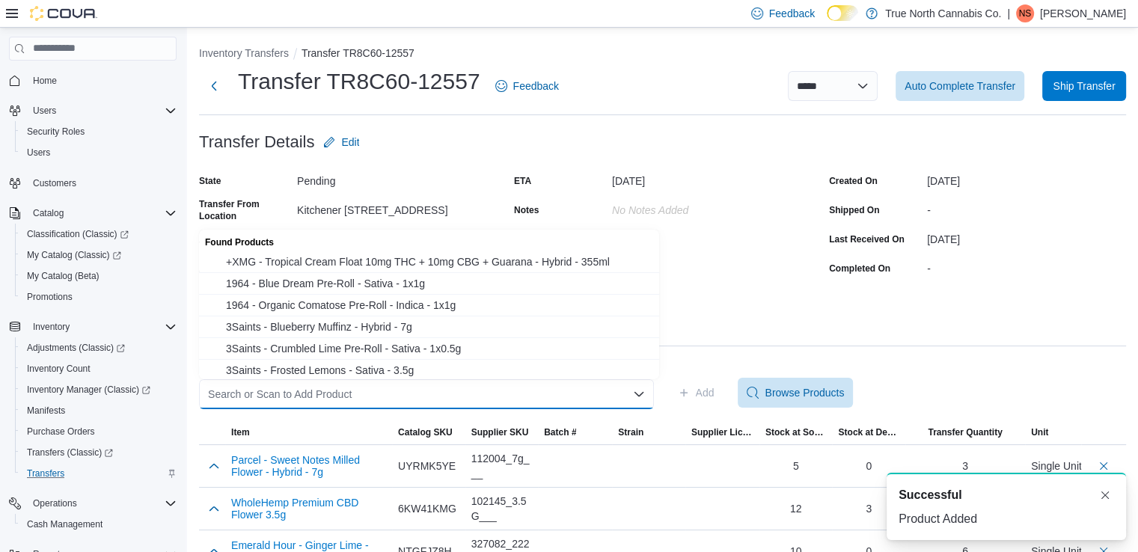
click at [782, 333] on div "Products (8)" at bounding box center [662, 331] width 927 height 18
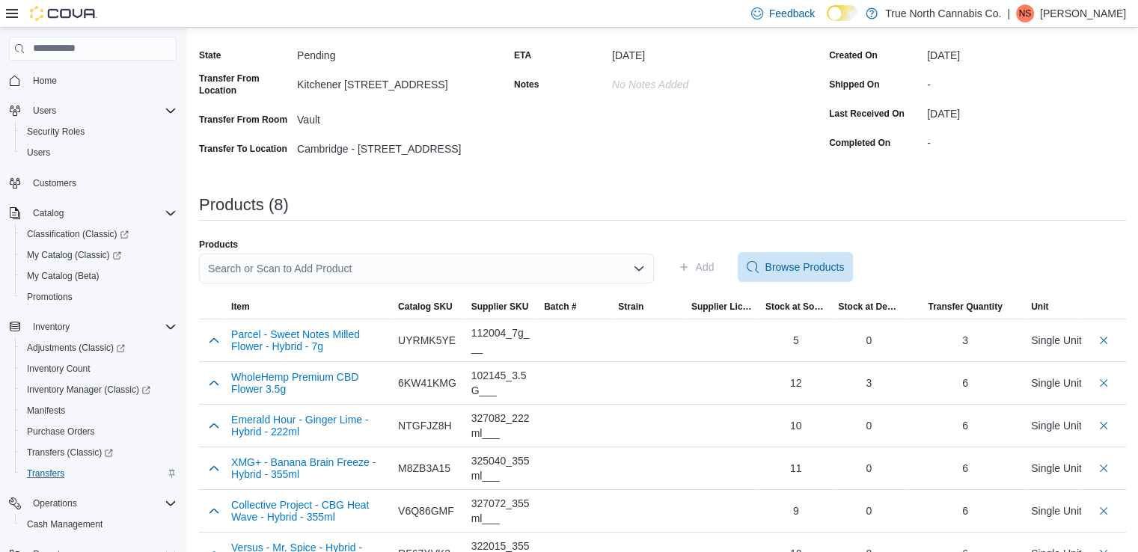
scroll to position [245, 0]
